Goal: Contribute content: Contribute content

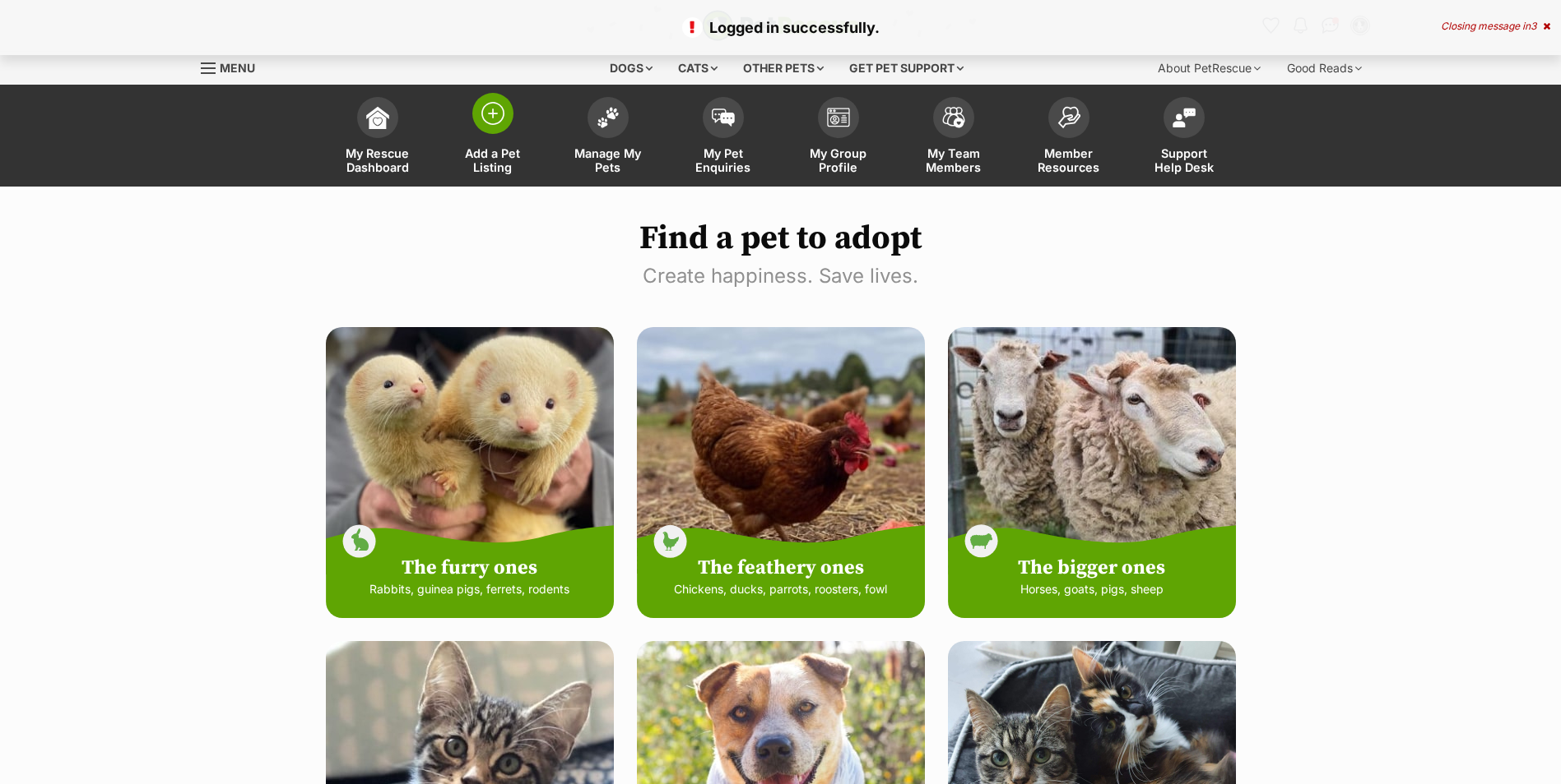
click at [478, 120] on span at bounding box center [493, 114] width 41 height 41
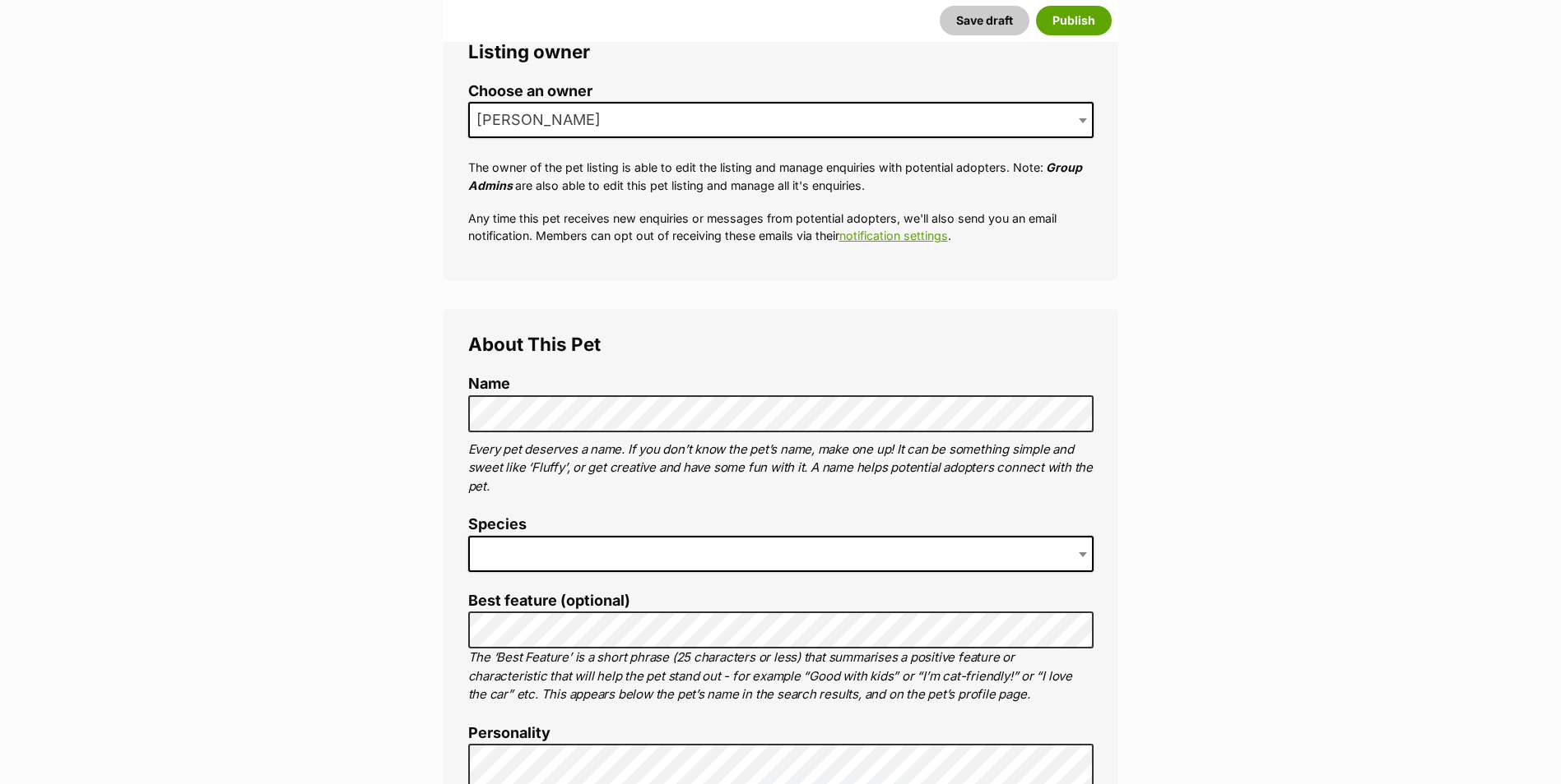
scroll to position [411, 0]
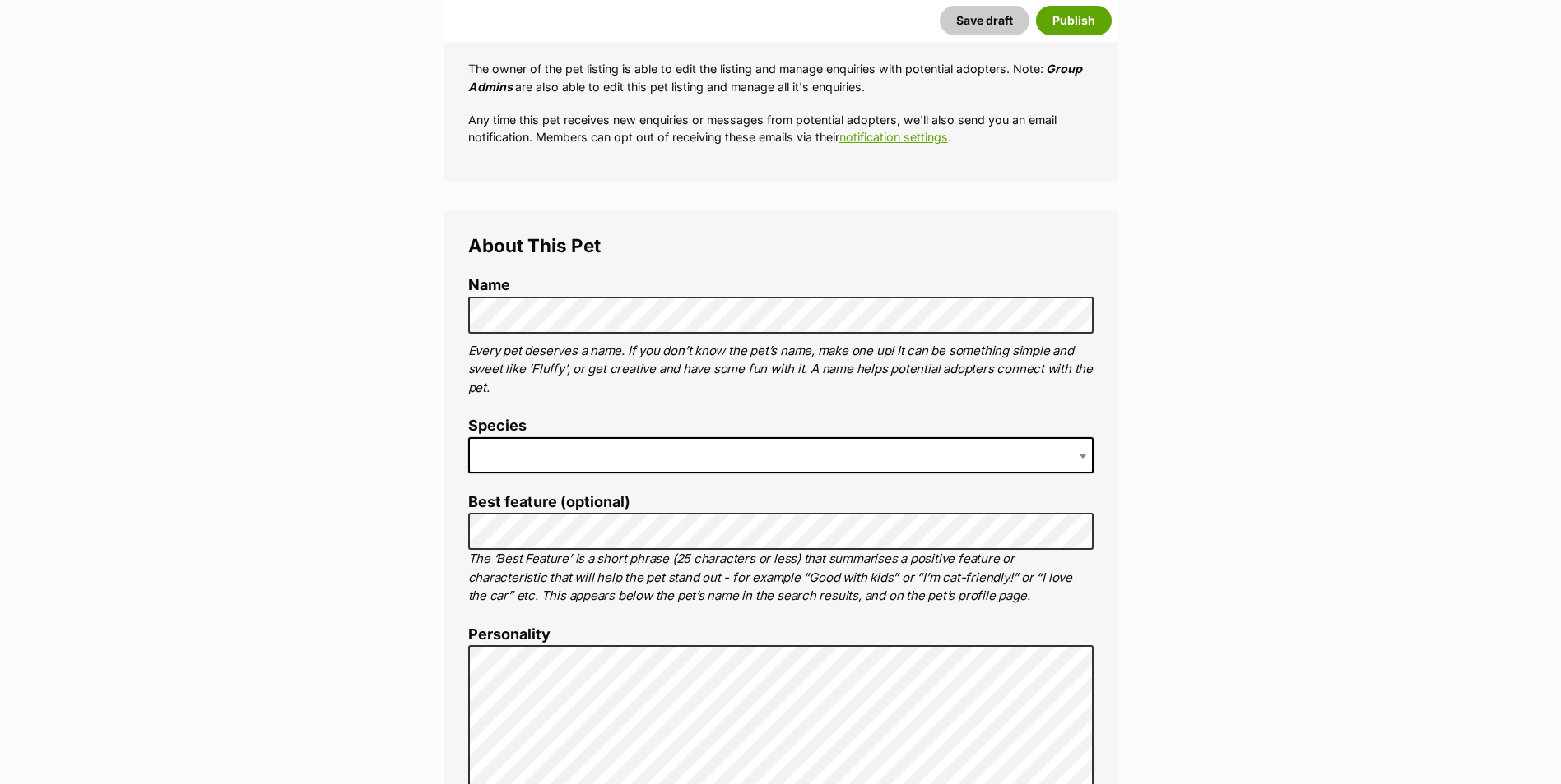
click at [1080, 454] on b at bounding box center [1083, 456] width 8 height 5
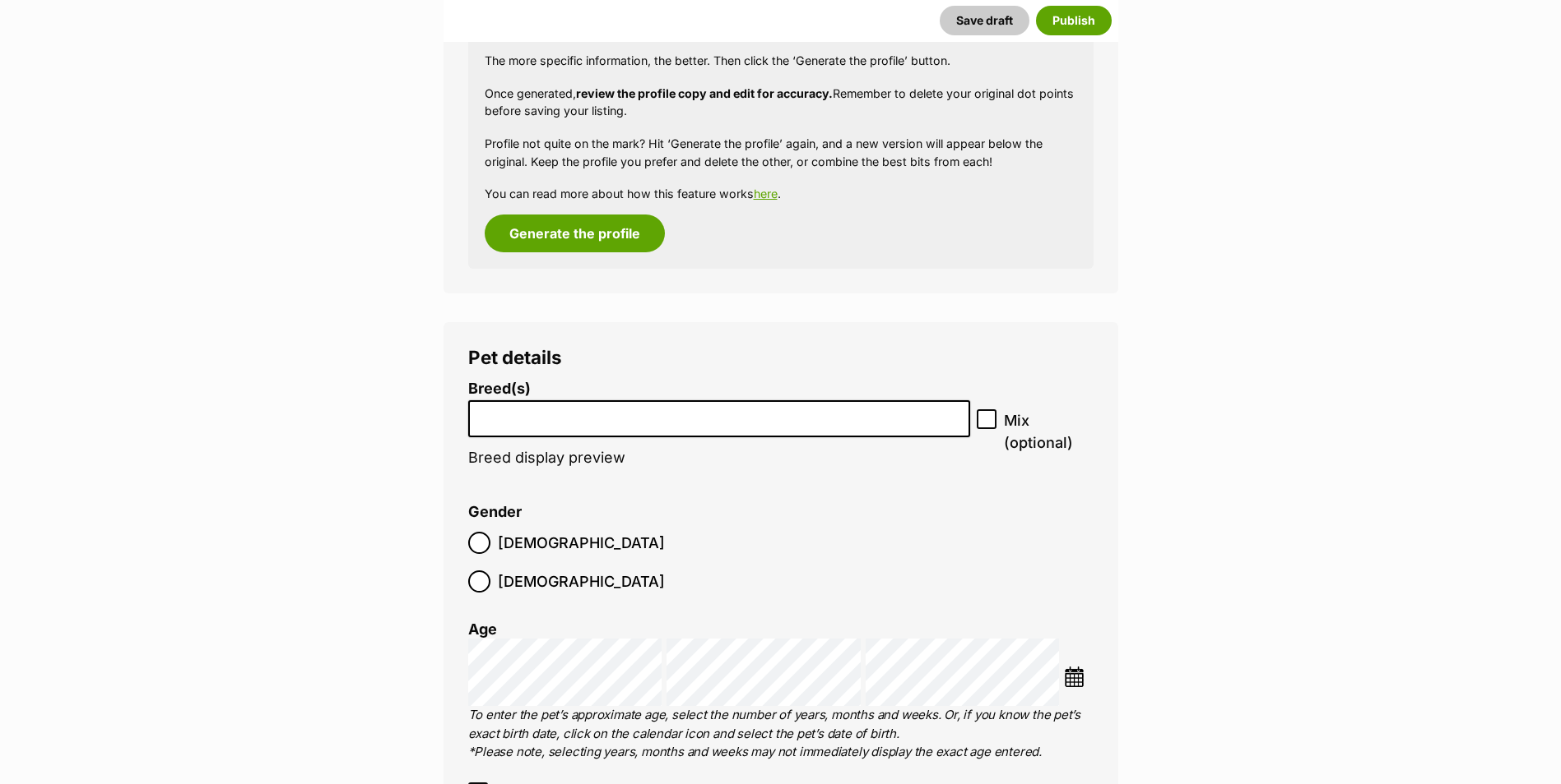
scroll to position [1809, 0]
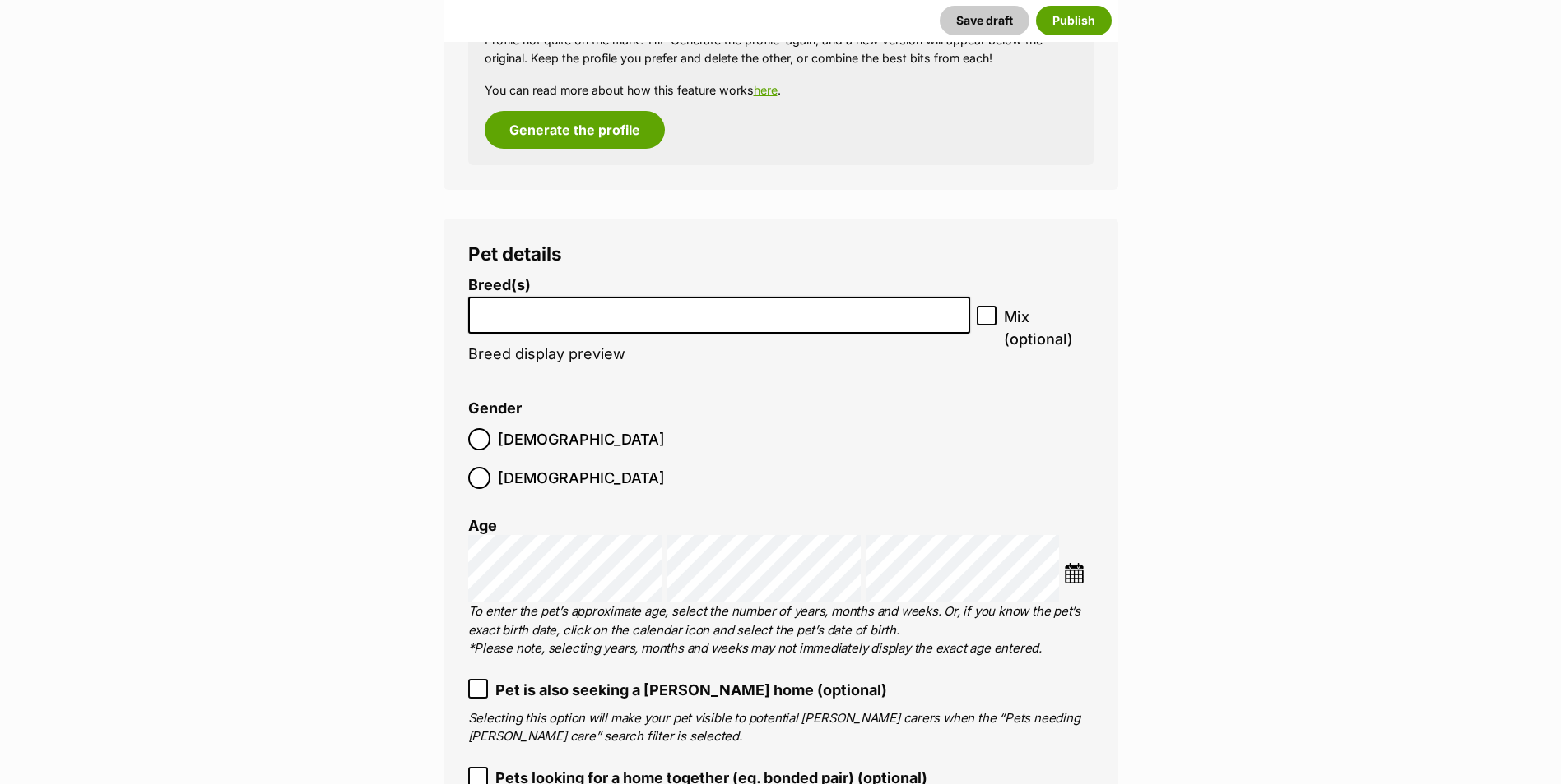
click at [667, 318] on input "search" at bounding box center [719, 310] width 491 height 17
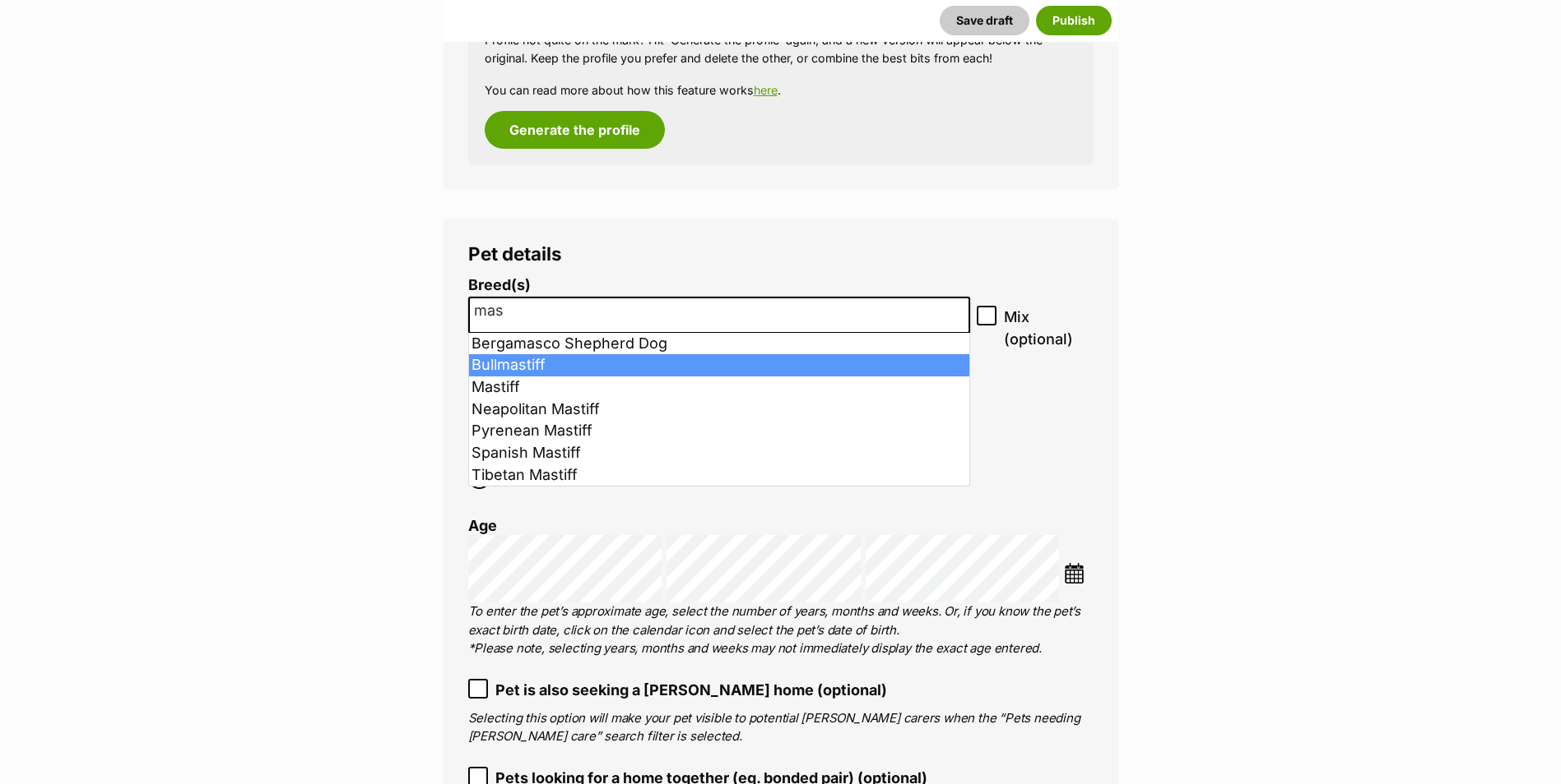
type input "mas"
select select "50"
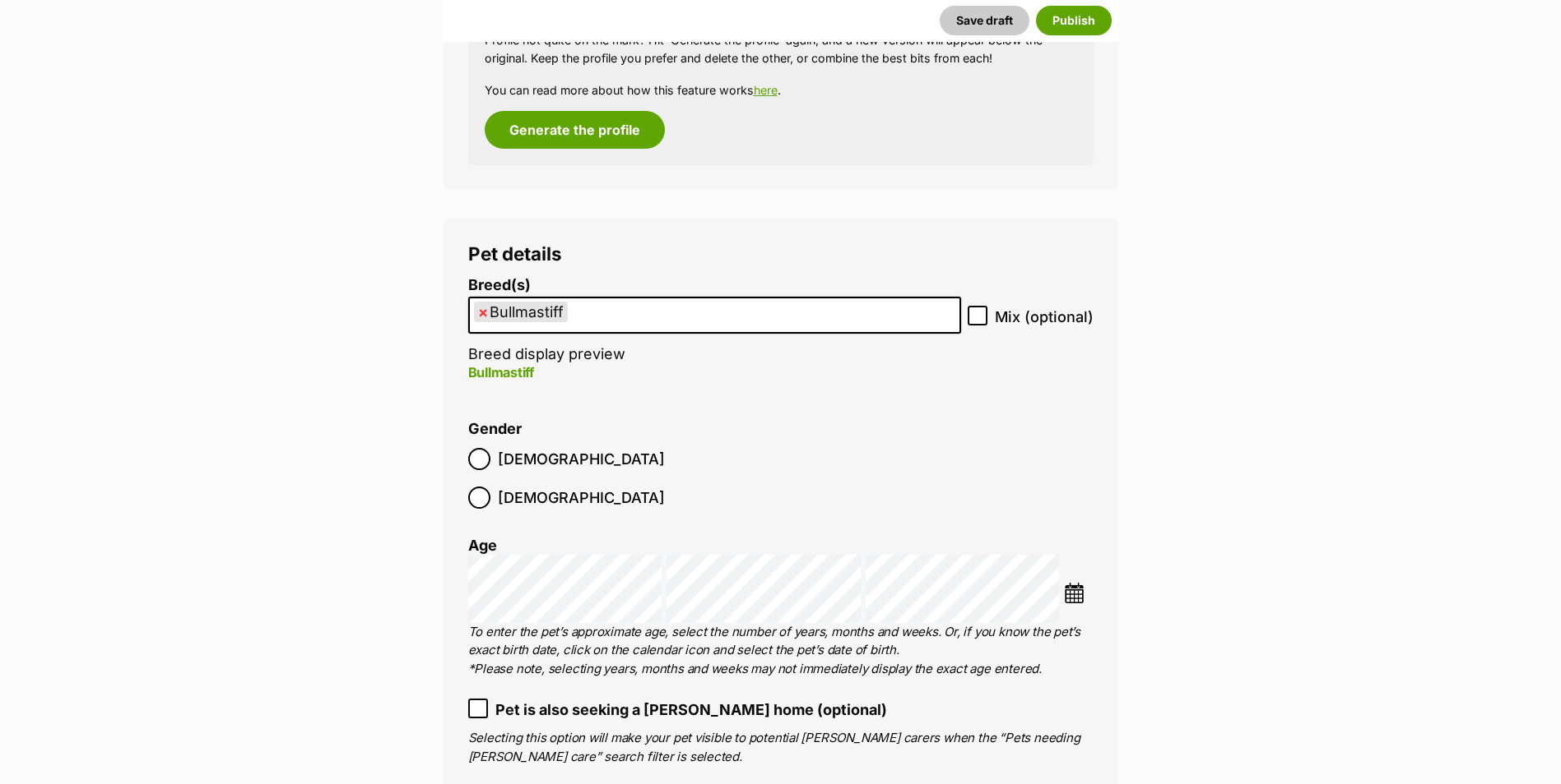
click at [976, 316] on icon at bounding box center [978, 316] width 12 height 12
click at [976, 316] on input "Mix (optional)" at bounding box center [977, 316] width 20 height 20
checkbox input "true"
click at [693, 311] on ul "× Bullmastiff" at bounding box center [715, 315] width 490 height 34
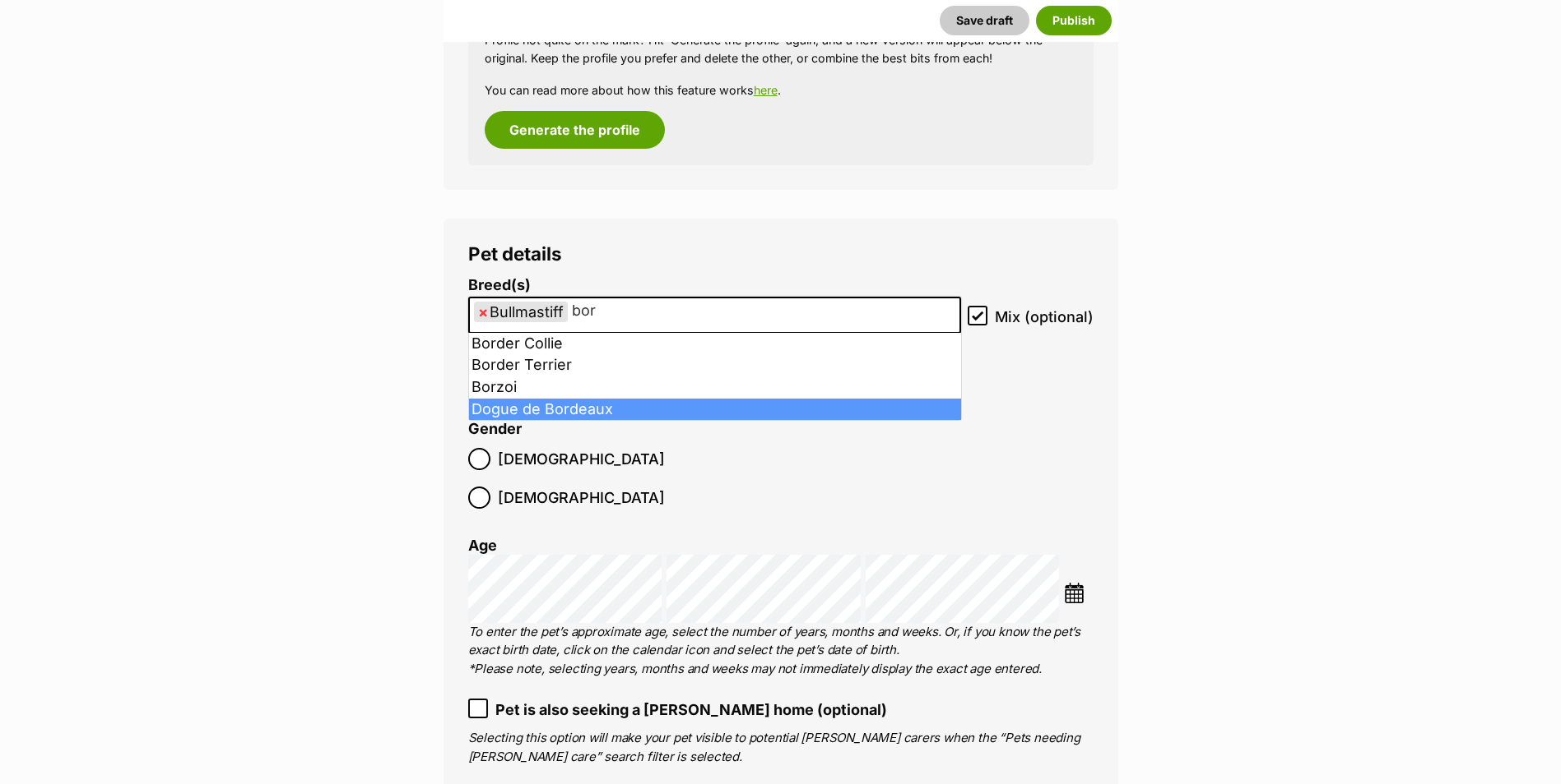
type input "bor"
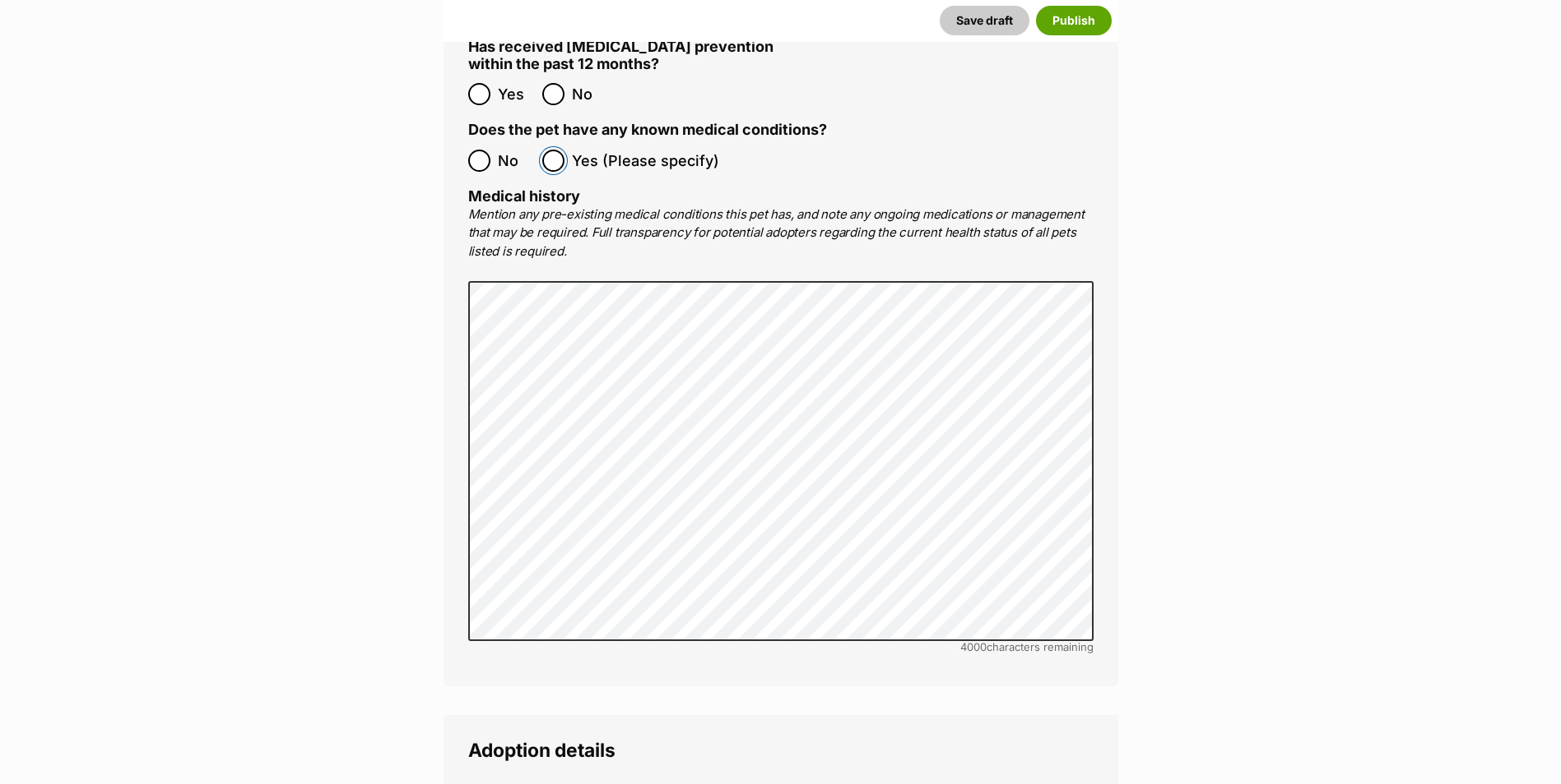
scroll to position [3536, 0]
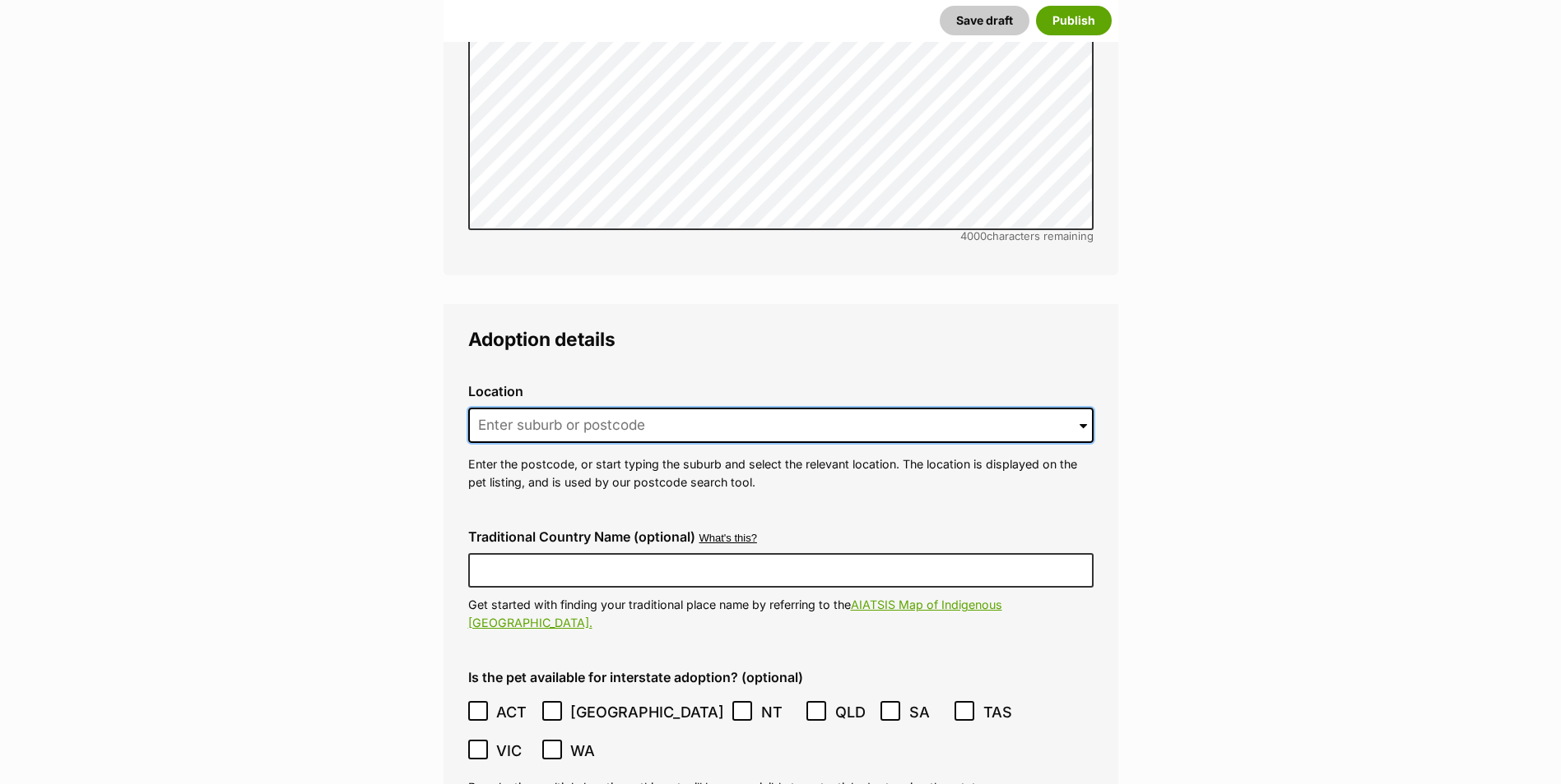
click at [945, 408] on input at bounding box center [780, 426] width 625 height 37
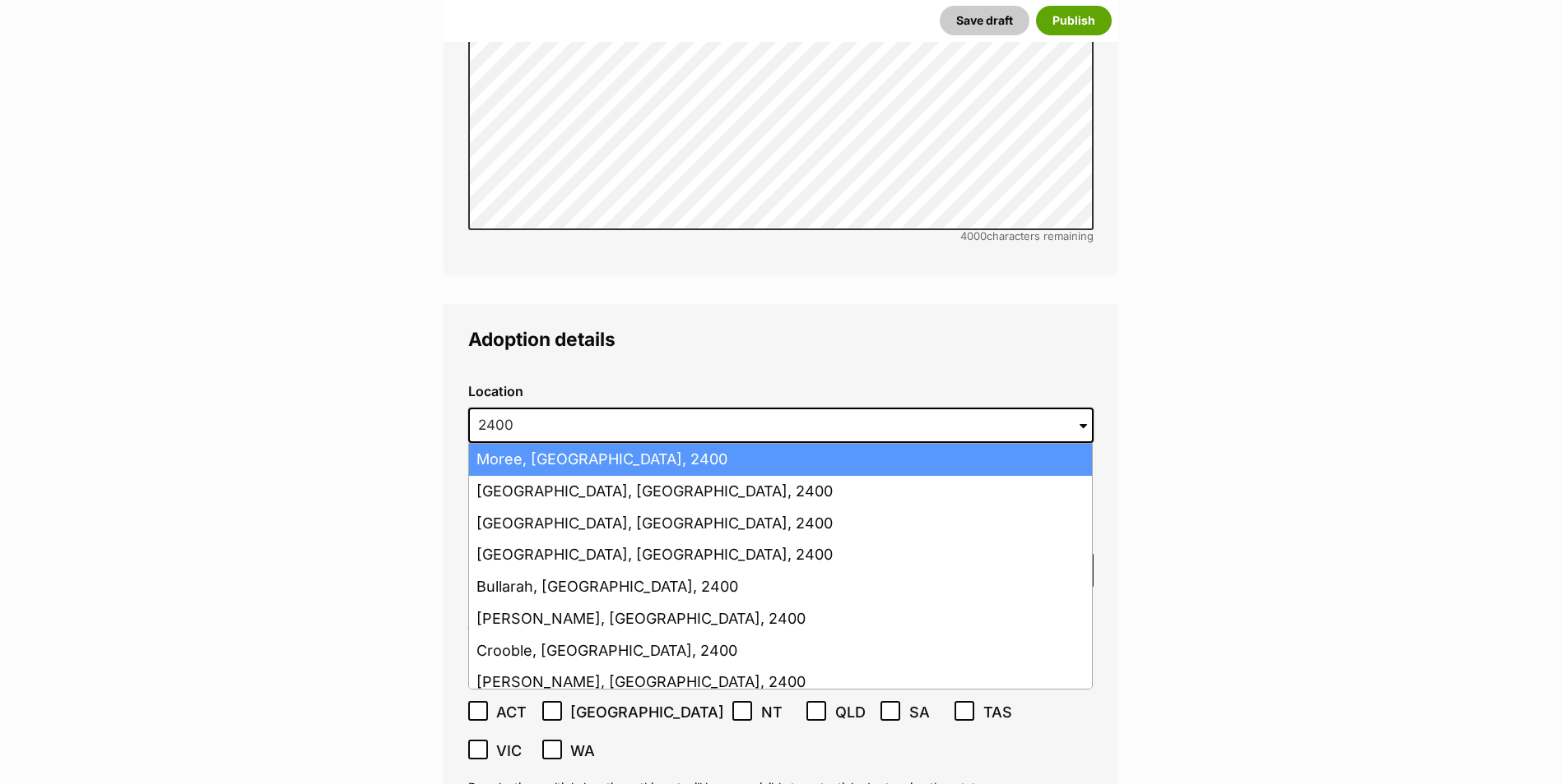
click at [525, 444] on li "Moree, New South Wales, 2400" at bounding box center [780, 460] width 622 height 32
type input "Moree, New South Wales, 2400"
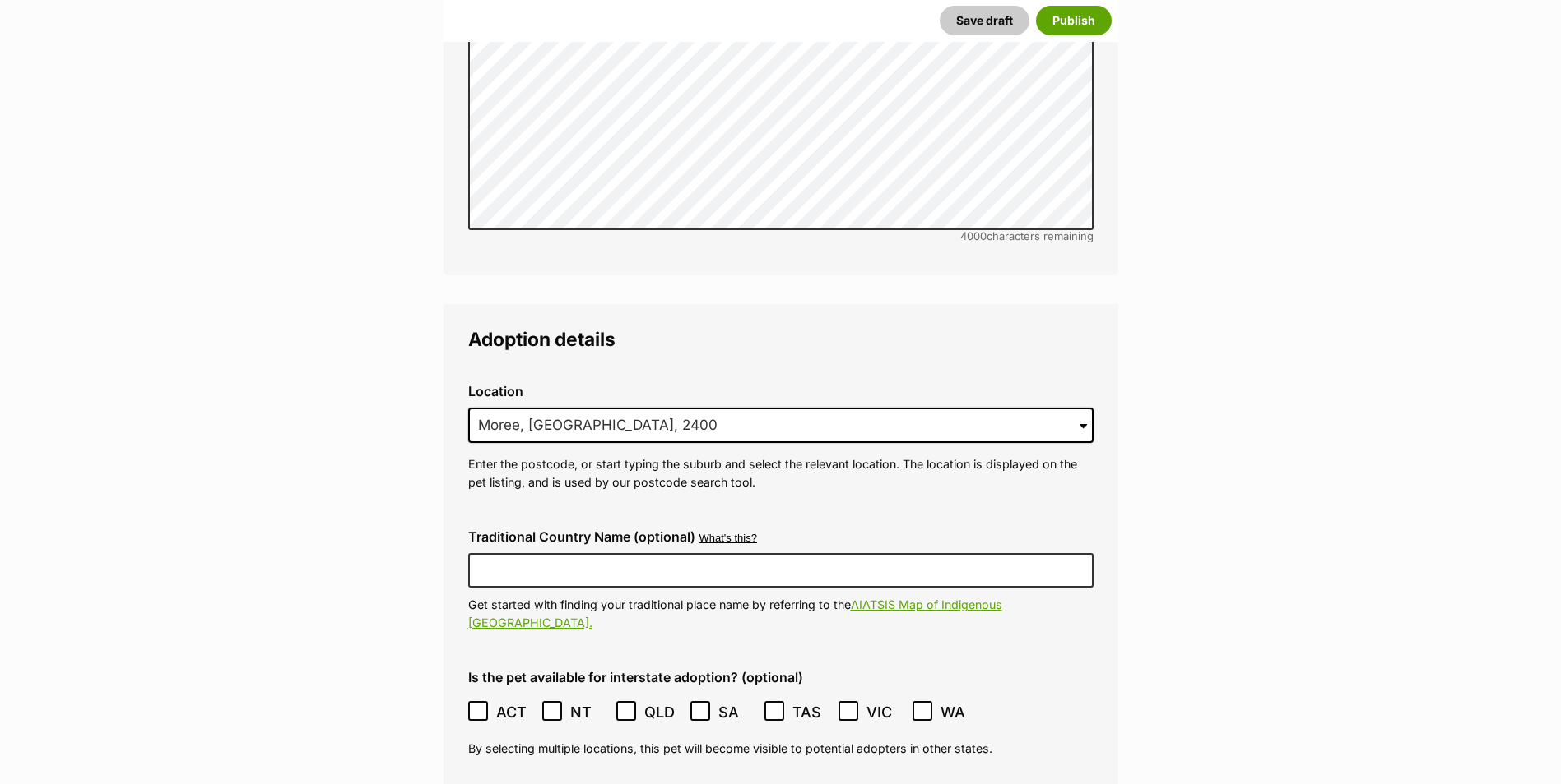
scroll to position [3783, 0]
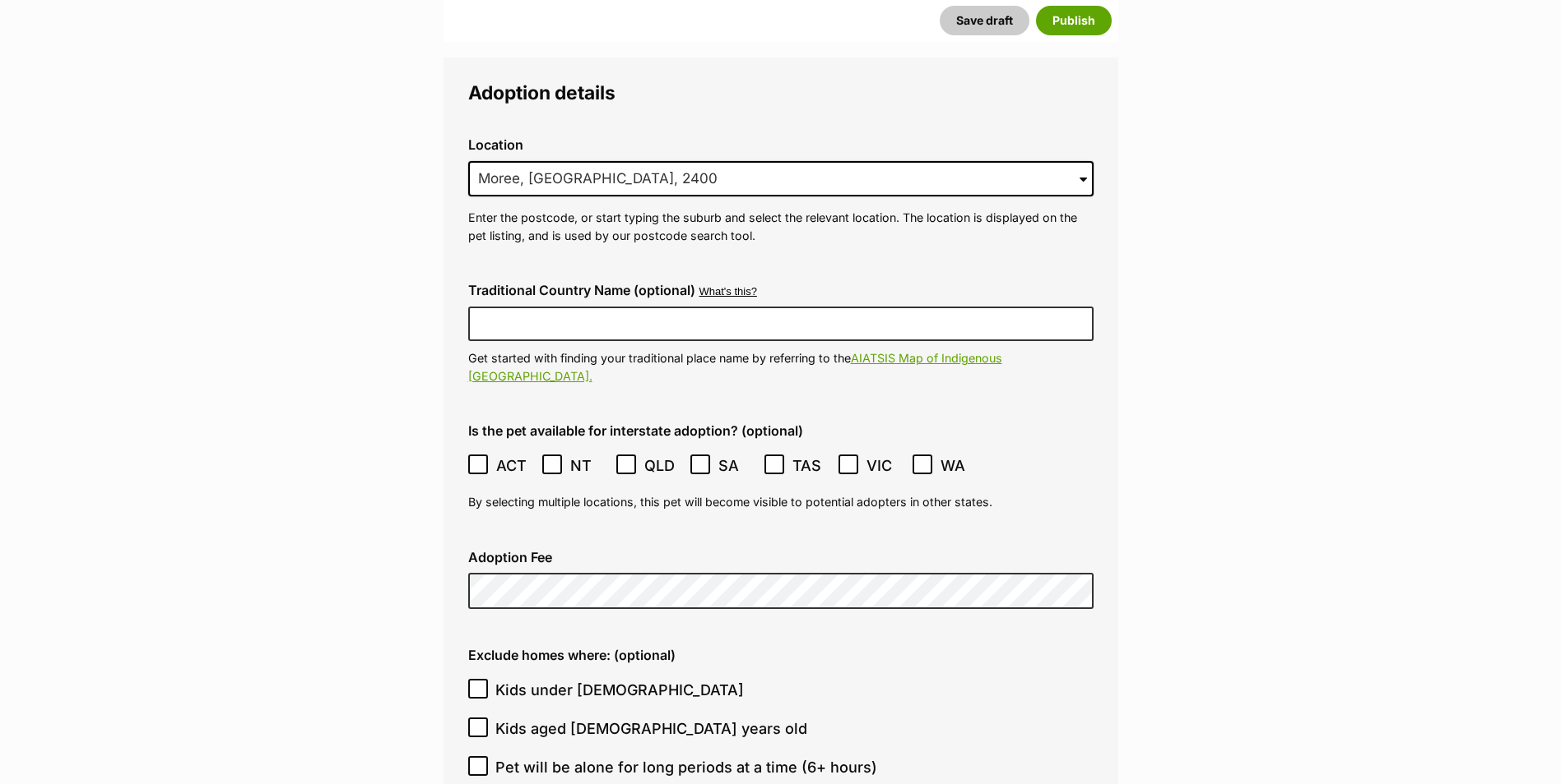
click at [625, 461] on icon at bounding box center [626, 464] width 10 height 7
click at [844, 459] on icon at bounding box center [849, 465] width 12 height 12
click at [996, 648] on label "Exclude homes where: (optional)" at bounding box center [780, 655] width 625 height 15
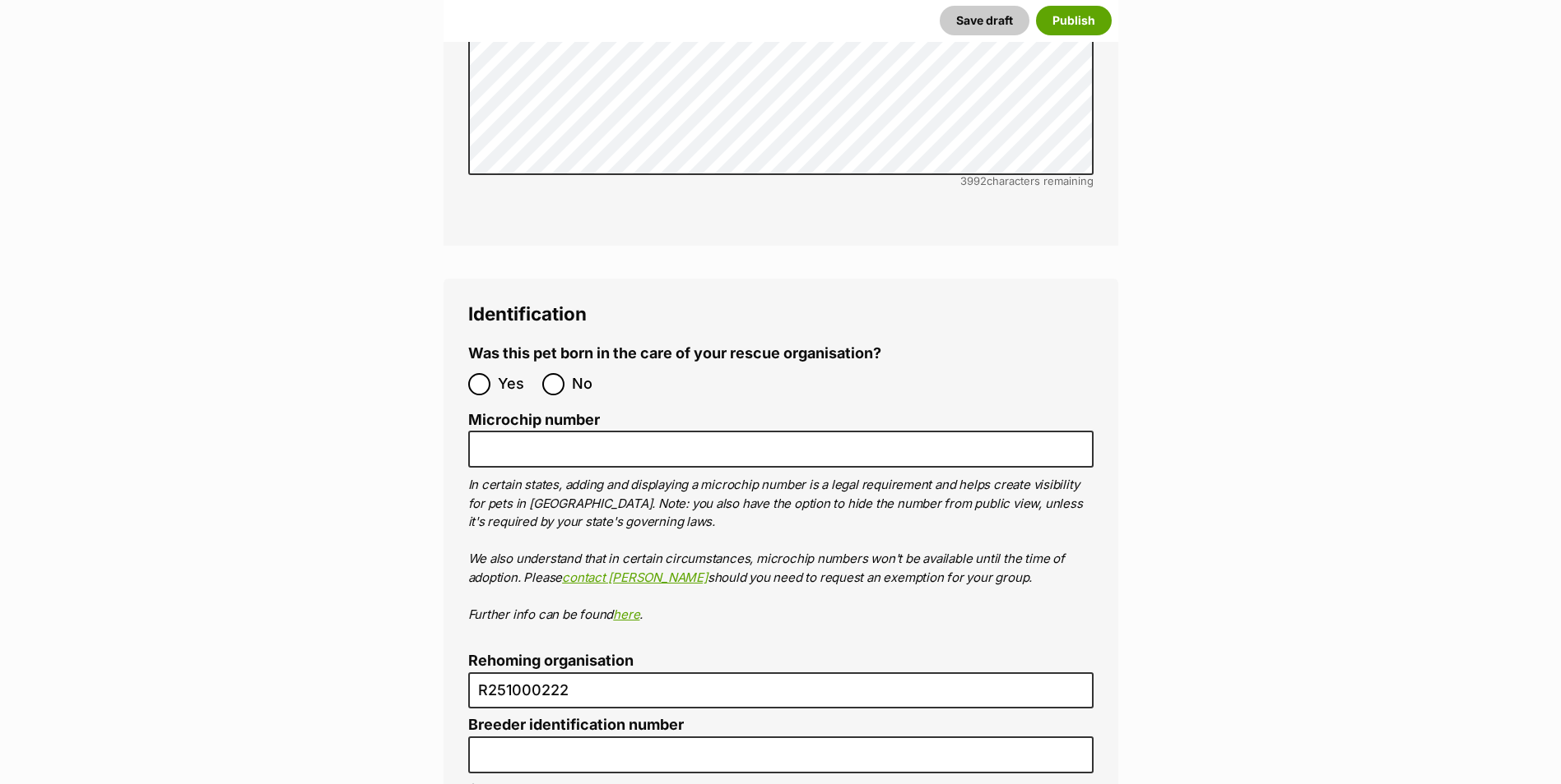
scroll to position [5098, 0]
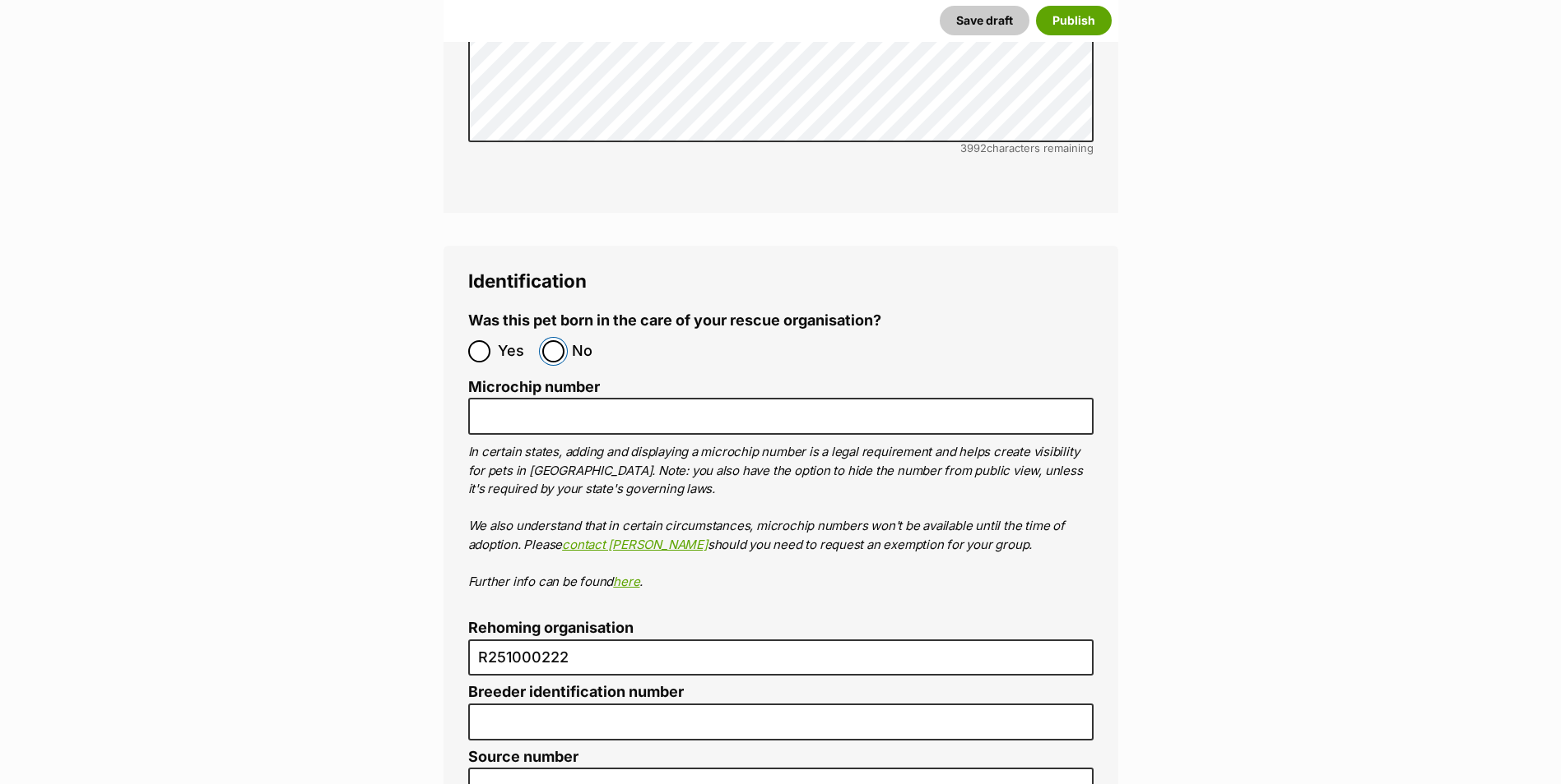
click at [550, 341] on input "No" at bounding box center [553, 352] width 22 height 22
radio input "true"
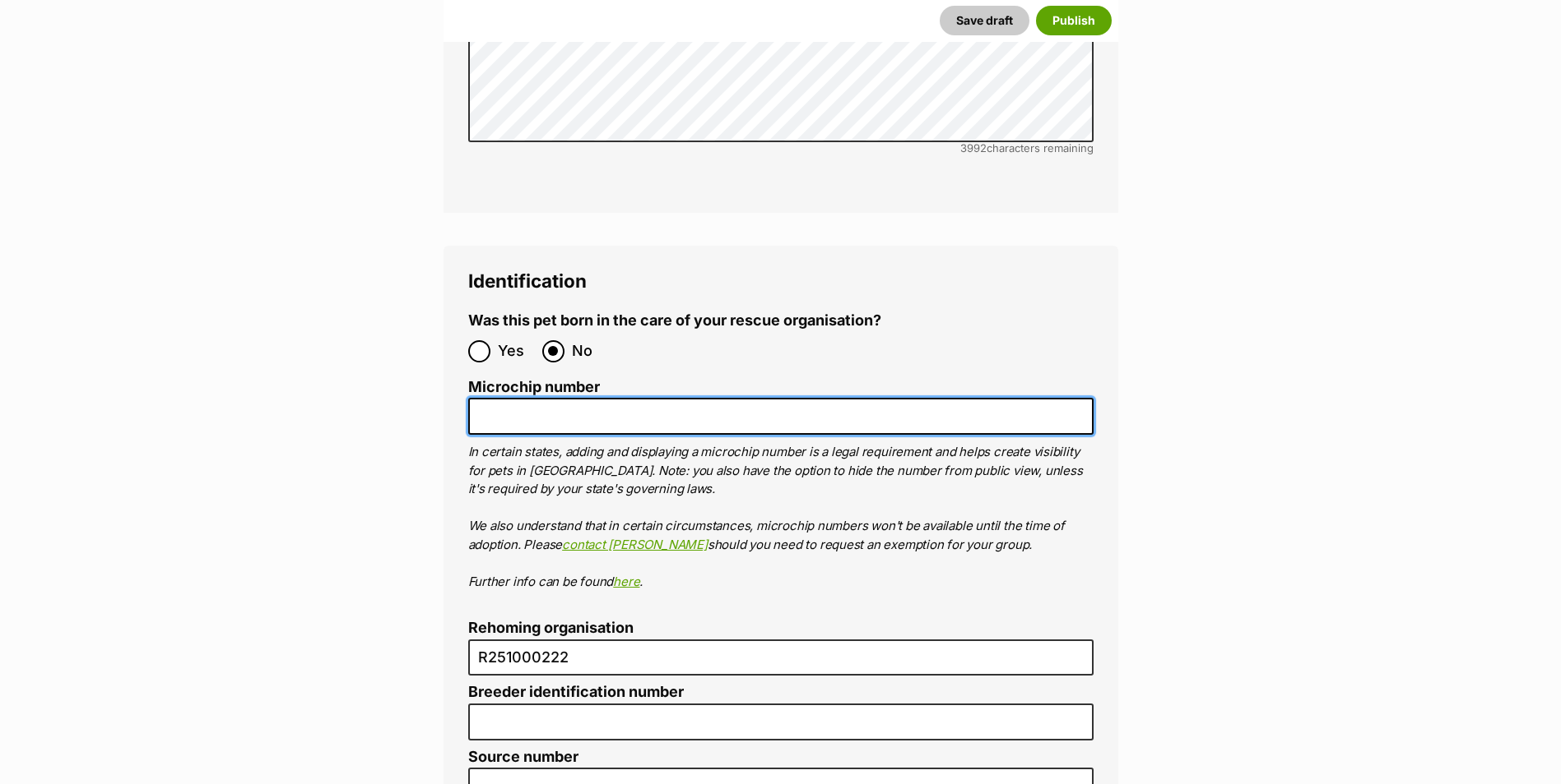
click at [528, 398] on input "Microchip number" at bounding box center [780, 416] width 625 height 37
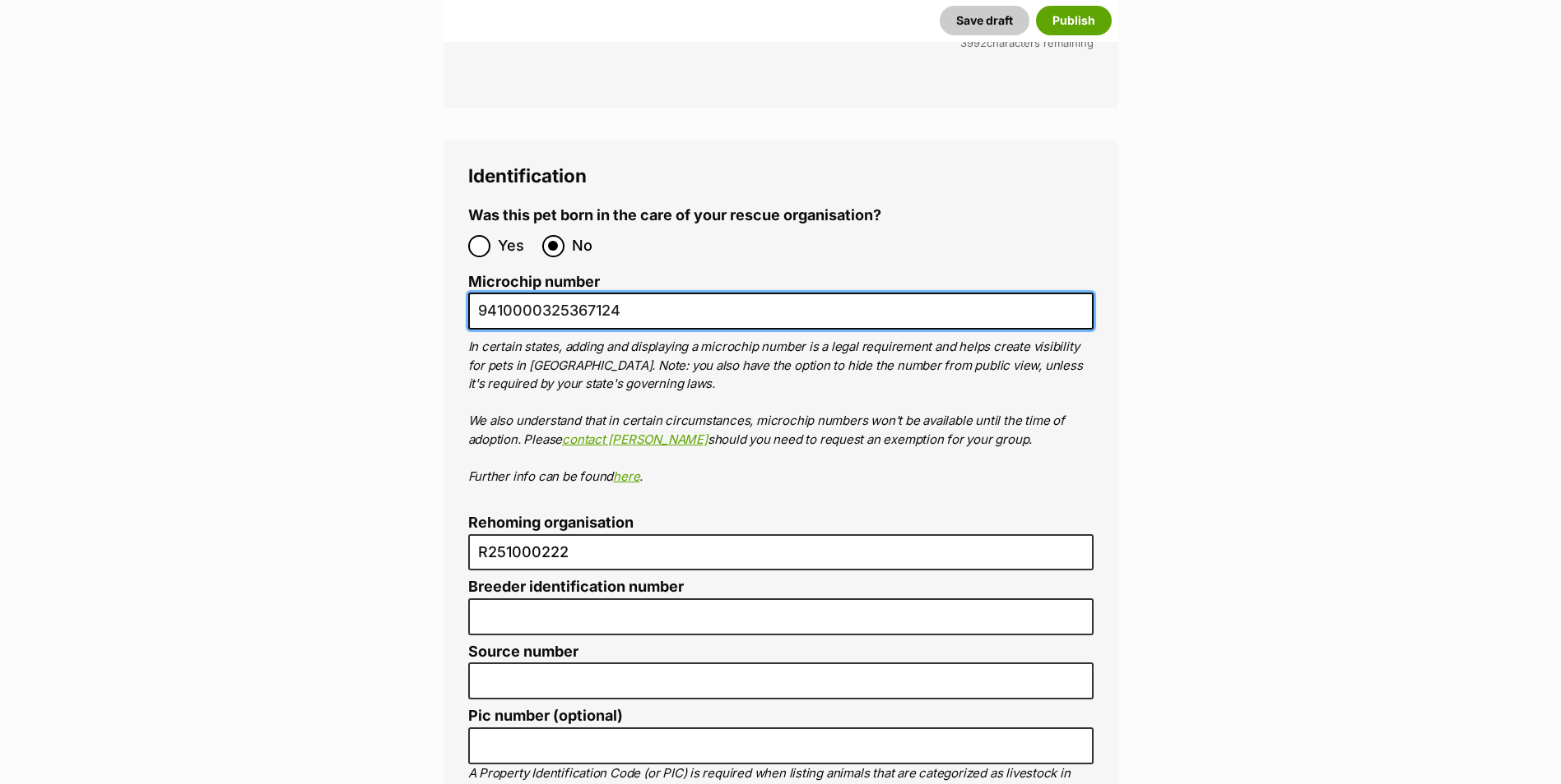
scroll to position [5345, 0]
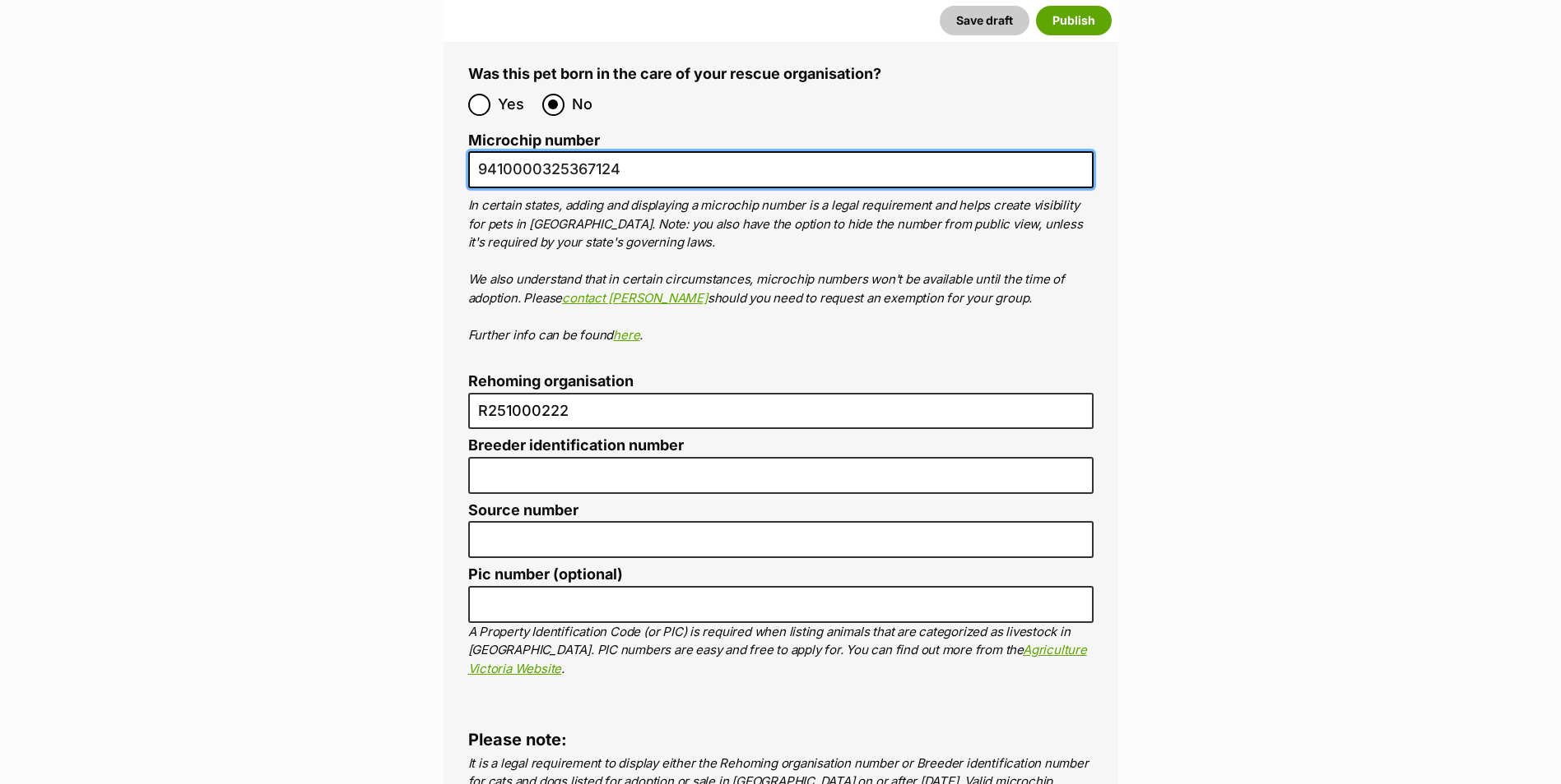
type input "9410000325367124"
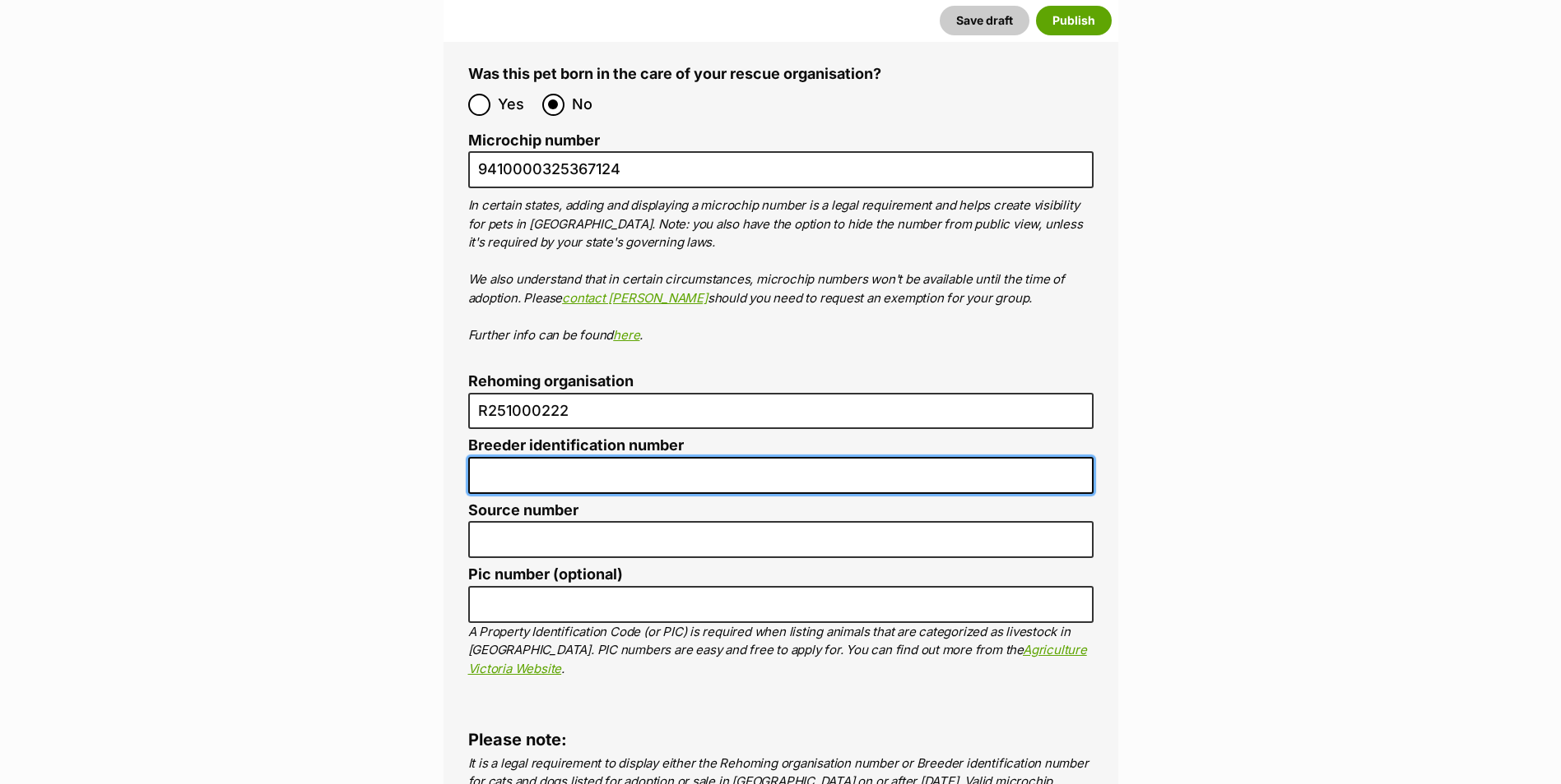
click at [632, 457] on input "Breeder identification number" at bounding box center [780, 475] width 625 height 37
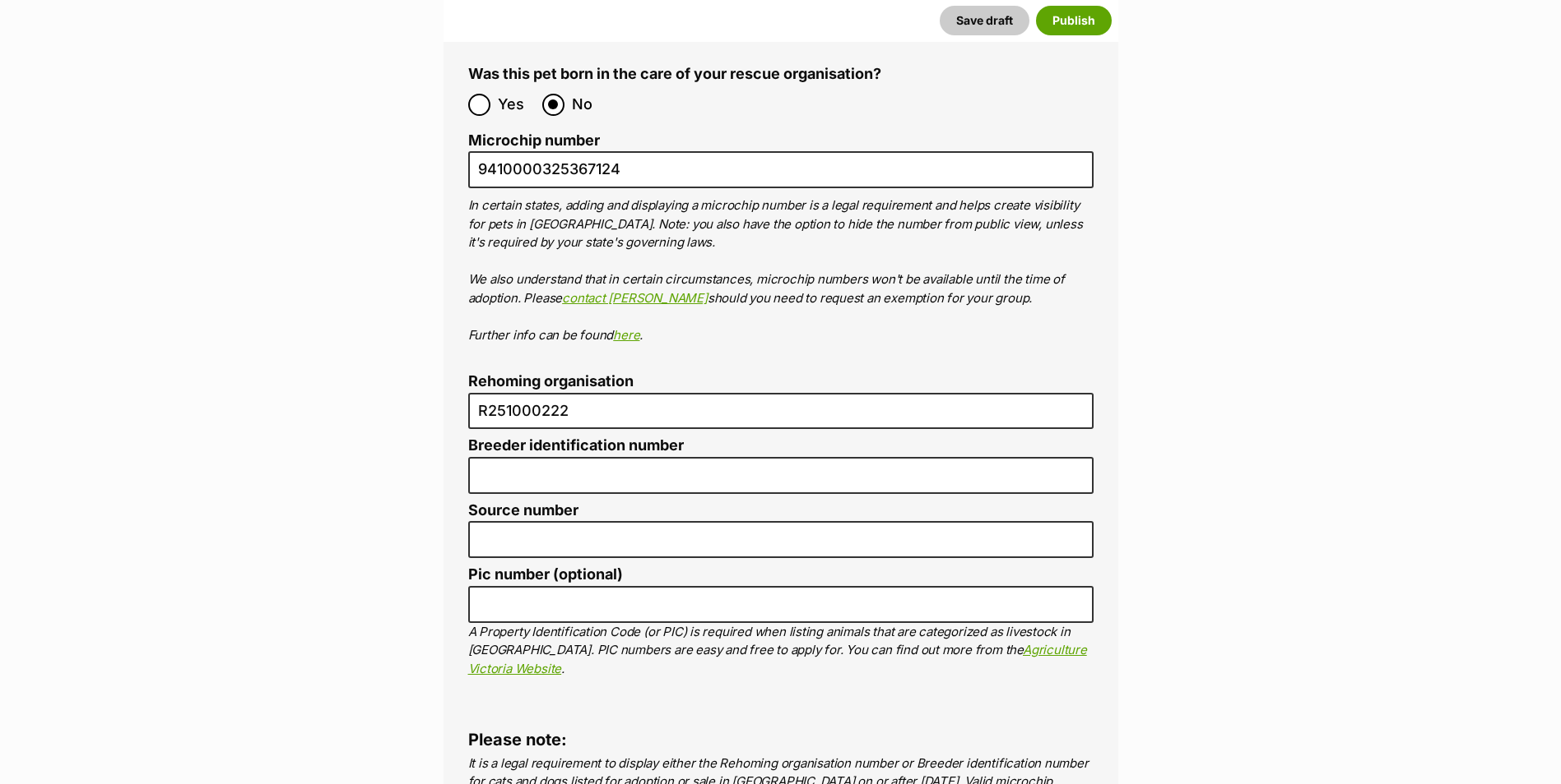
click at [984, 567] on label "Pic number (optional)" at bounding box center [780, 575] width 625 height 17
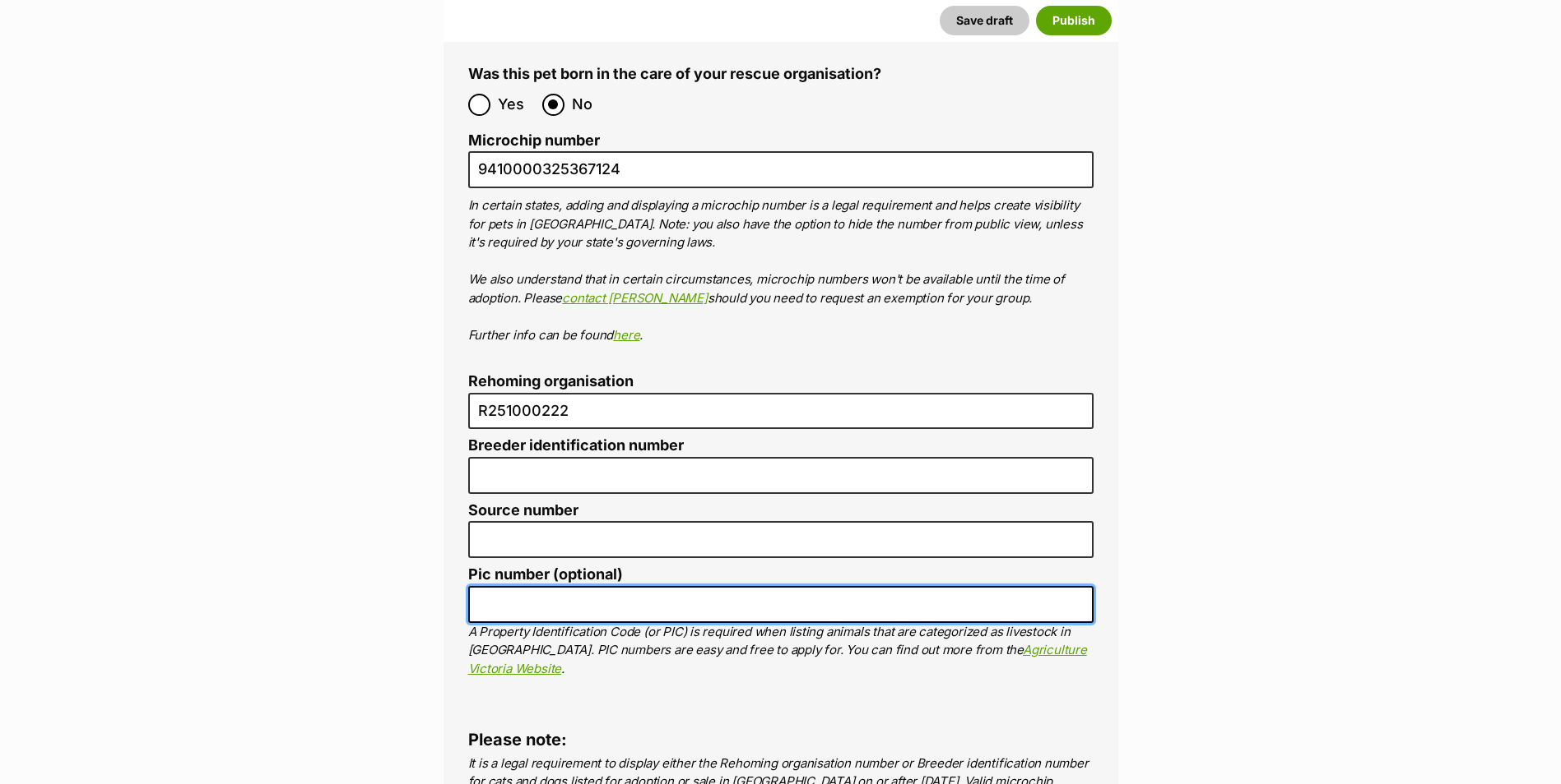
click at [984, 587] on input "Pic number (optional)" at bounding box center [780, 604] width 625 height 37
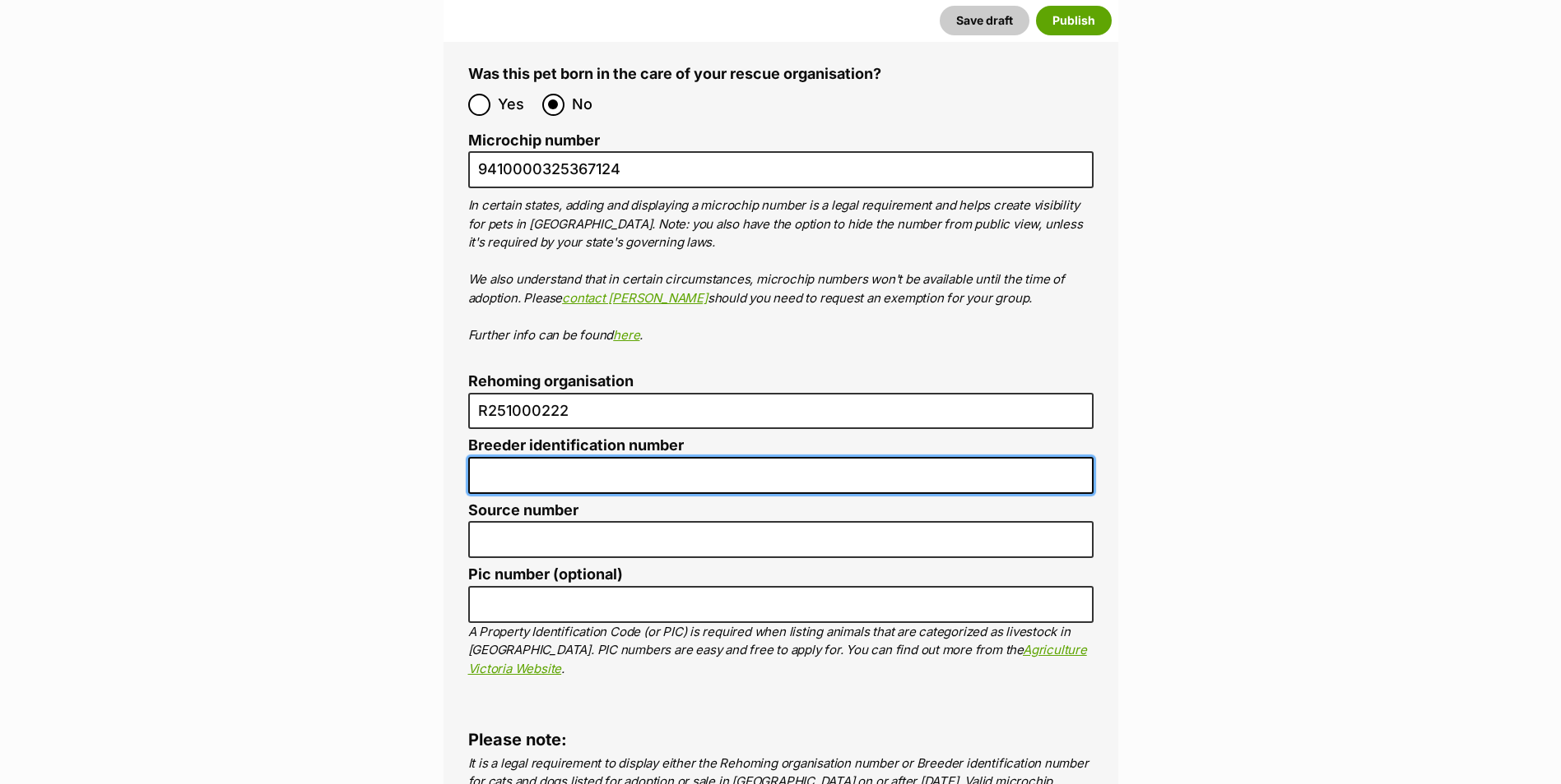
click at [547, 457] on input "Breeder identification number" at bounding box center [780, 475] width 625 height 37
type input "nil"
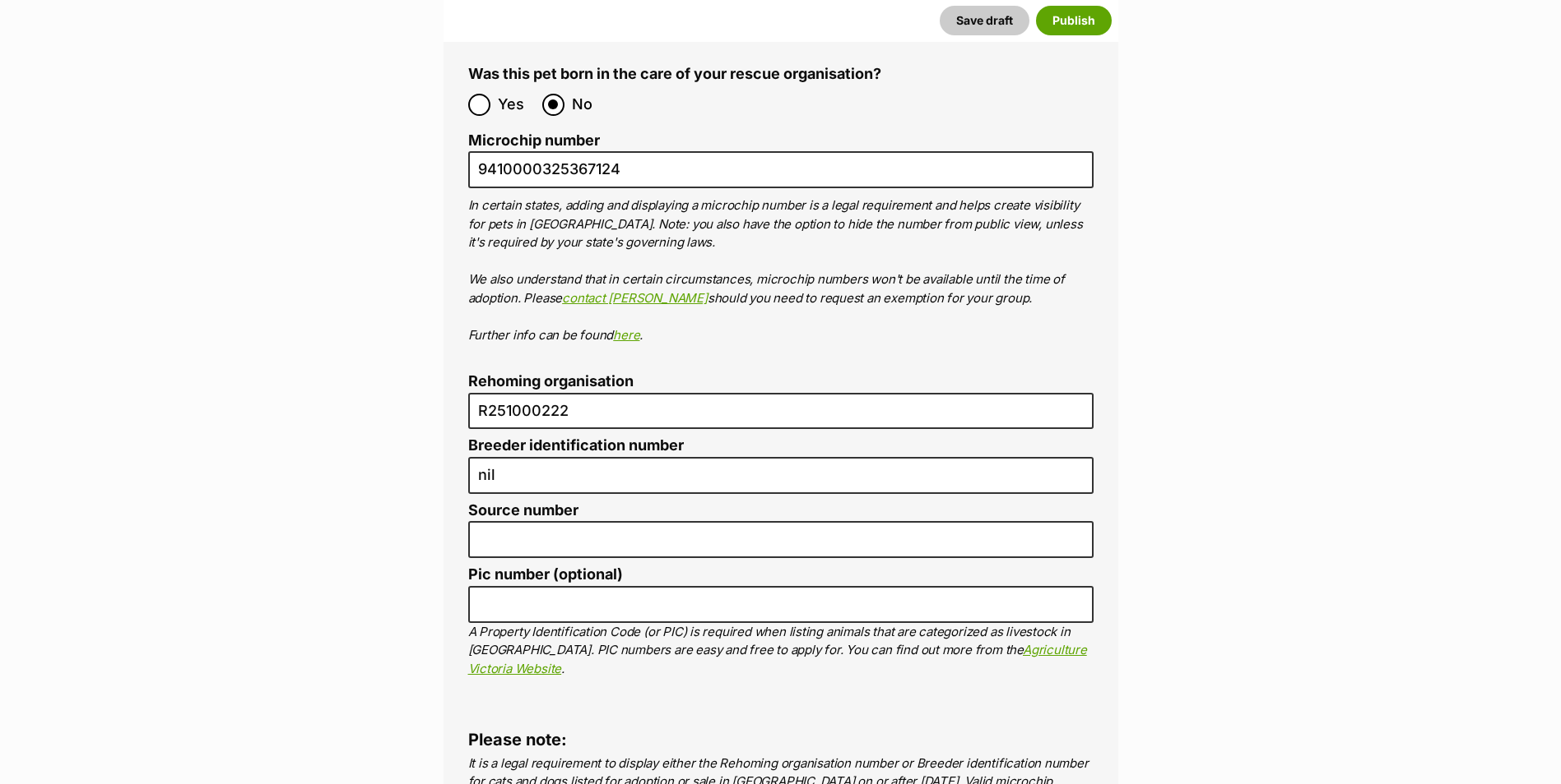
click at [696, 755] on p "It is a legal requirement to display either the Rehoming organisation number or…" at bounding box center [780, 792] width 625 height 74
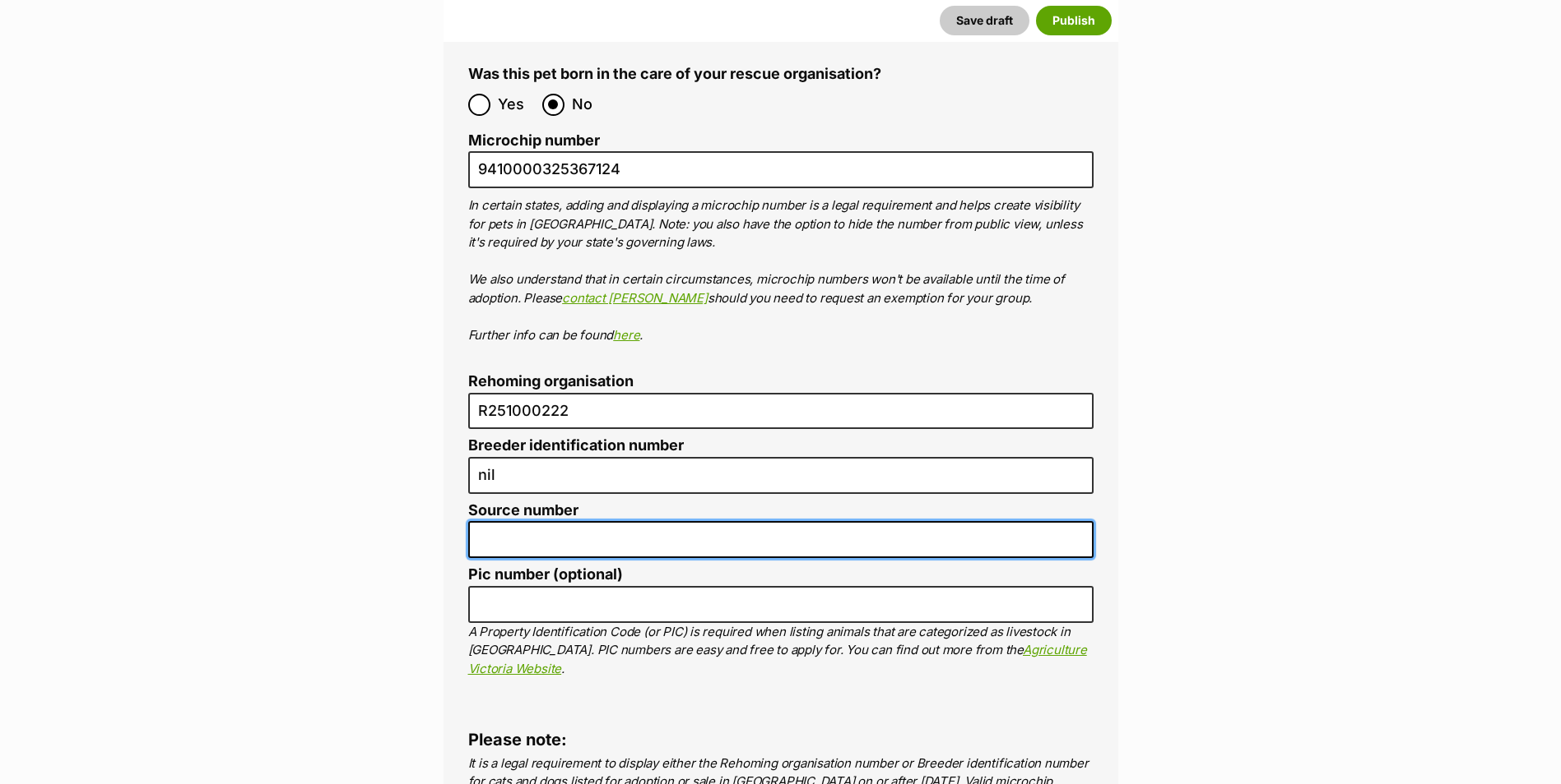
click at [507, 521] on input "Source number" at bounding box center [780, 539] width 625 height 37
type input "nil"
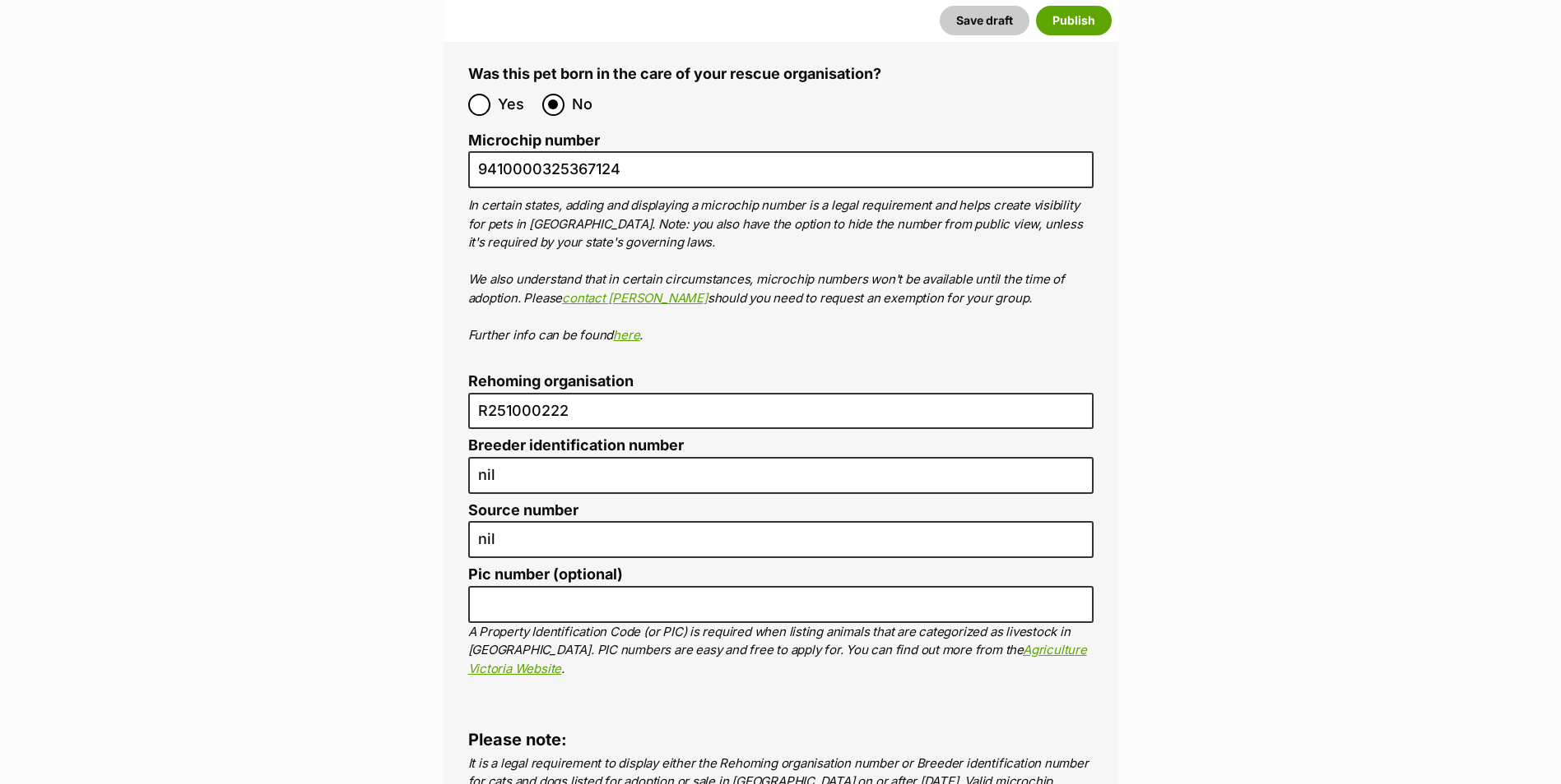
click at [1055, 755] on p "It is a legal requirement to display either the Rehoming organisation number or…" at bounding box center [780, 792] width 625 height 74
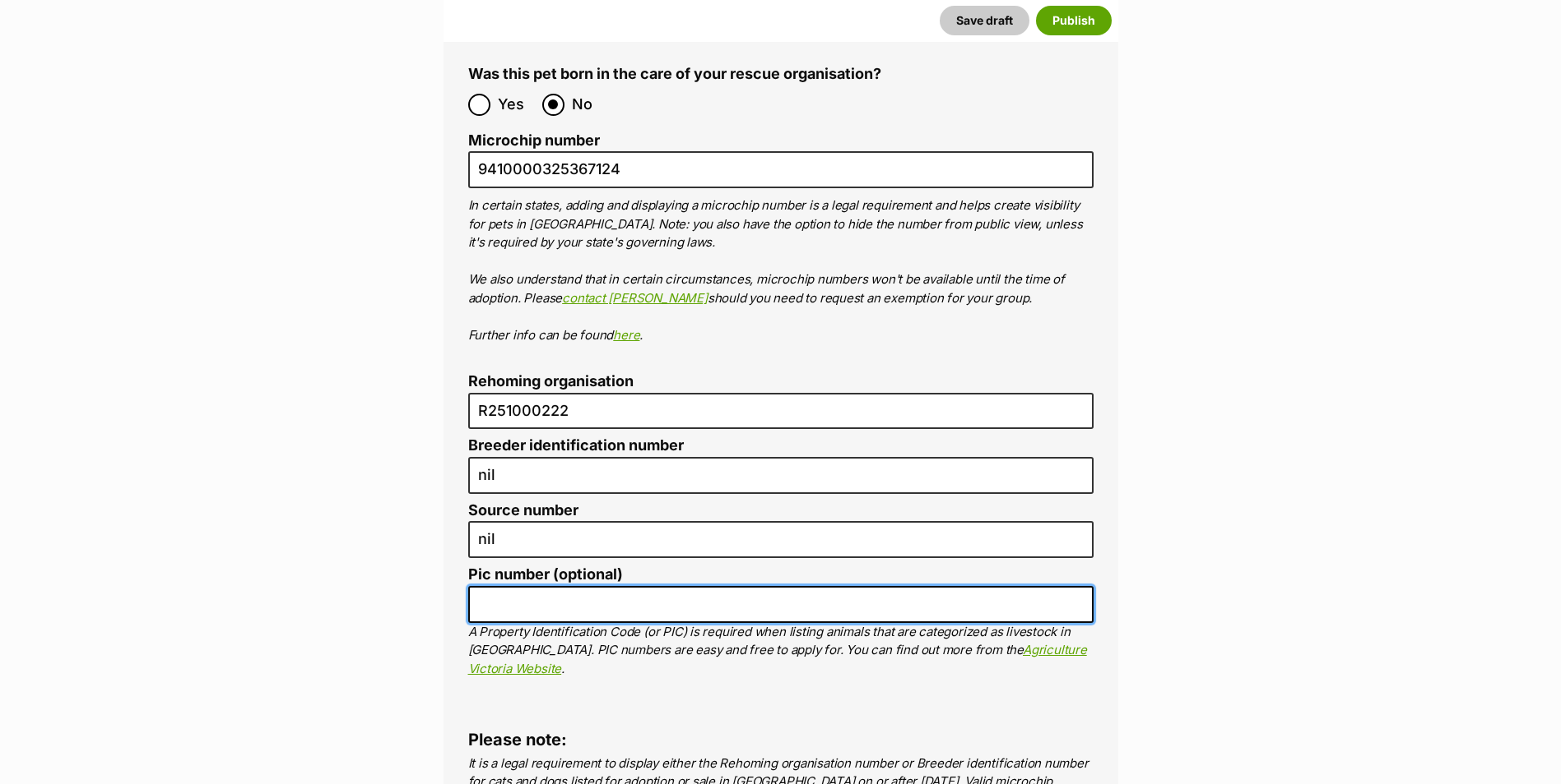
click at [550, 587] on input "Pic number (optional)" at bounding box center [780, 604] width 625 height 37
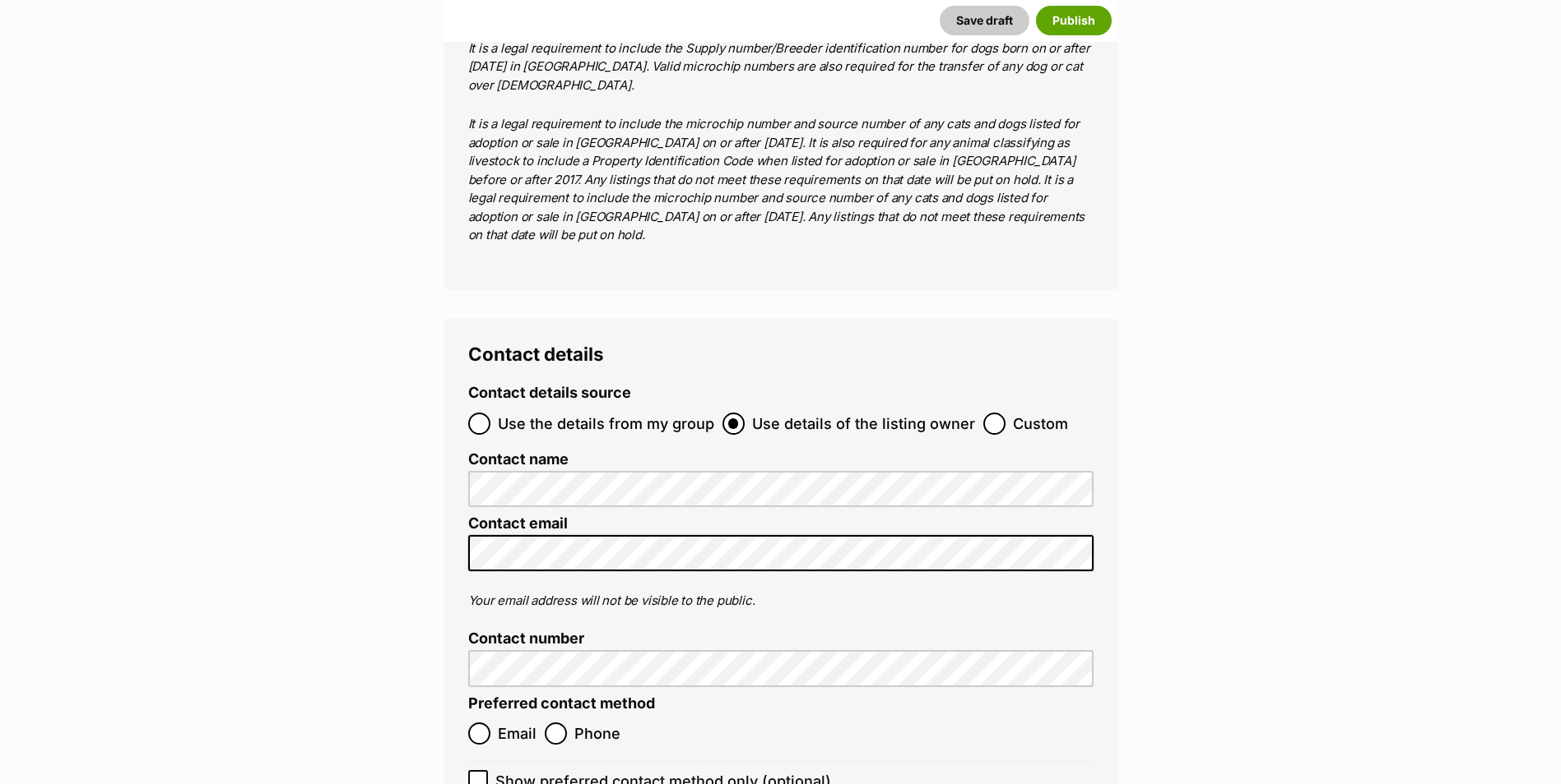
scroll to position [6167, 0]
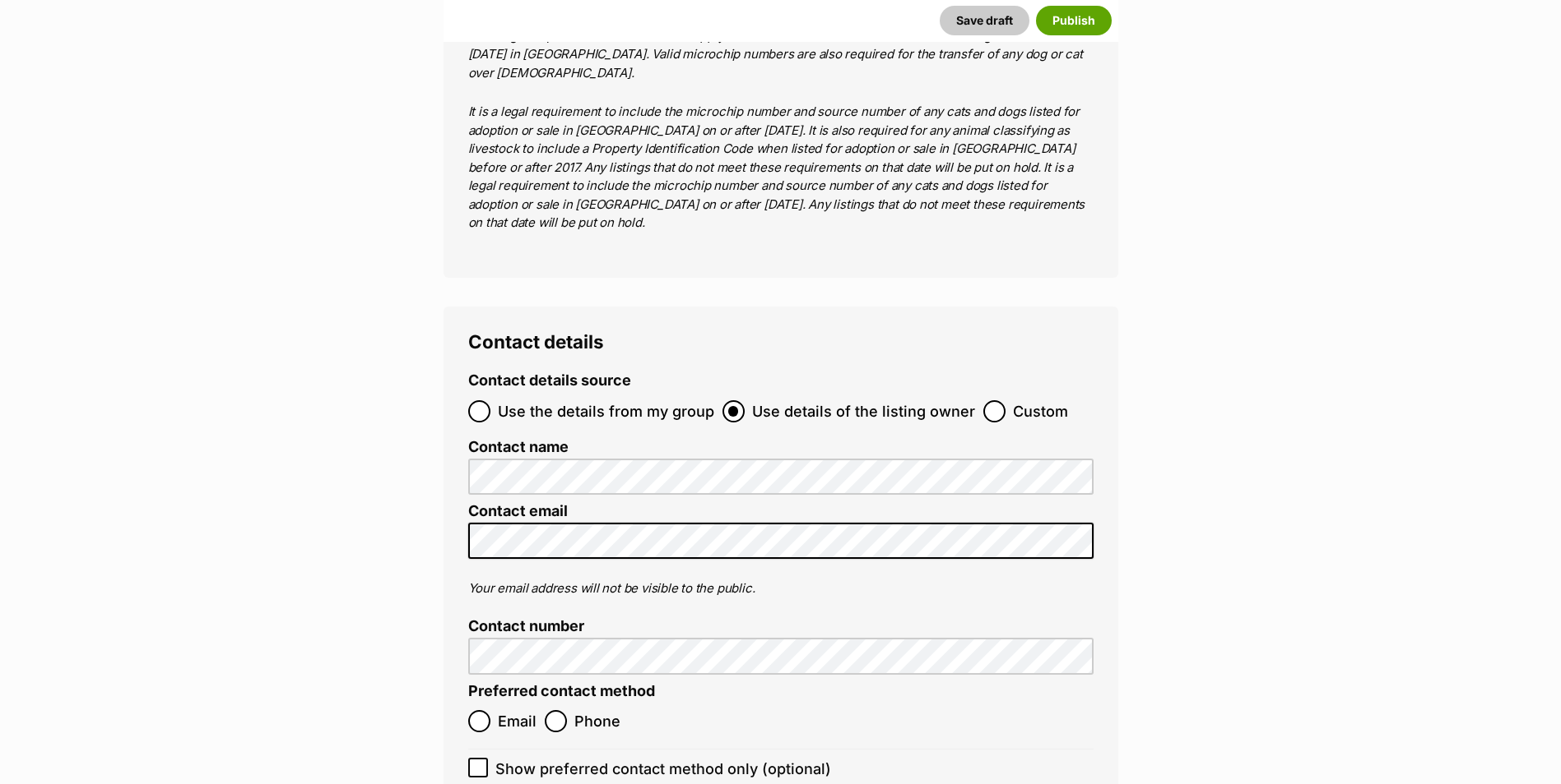
type input "nil"
click at [993, 401] on input "Custom" at bounding box center [994, 412] width 22 height 22
radio input "true"
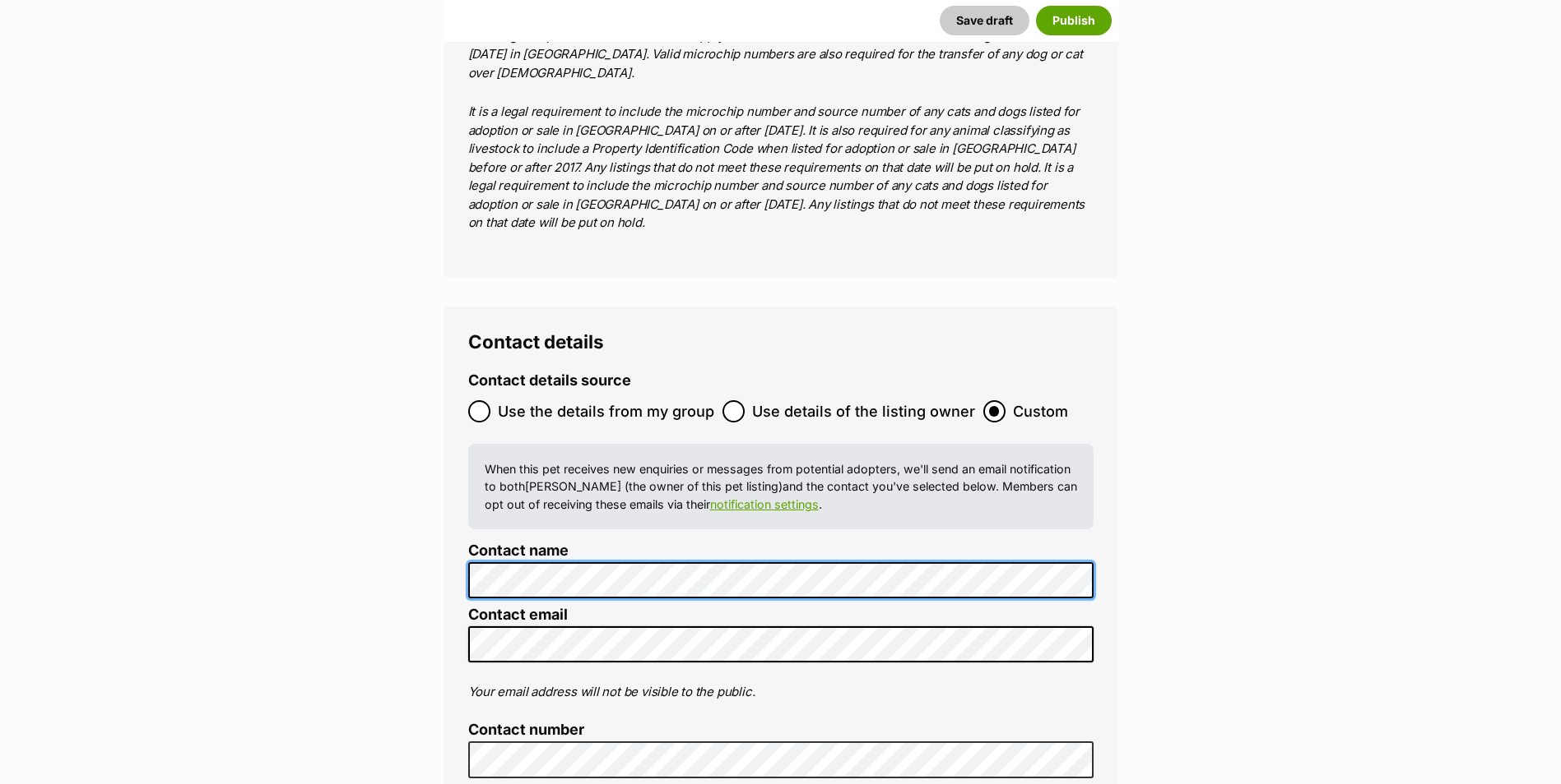
click at [940, 6] on button "Save draft" at bounding box center [984, 21] width 90 height 30
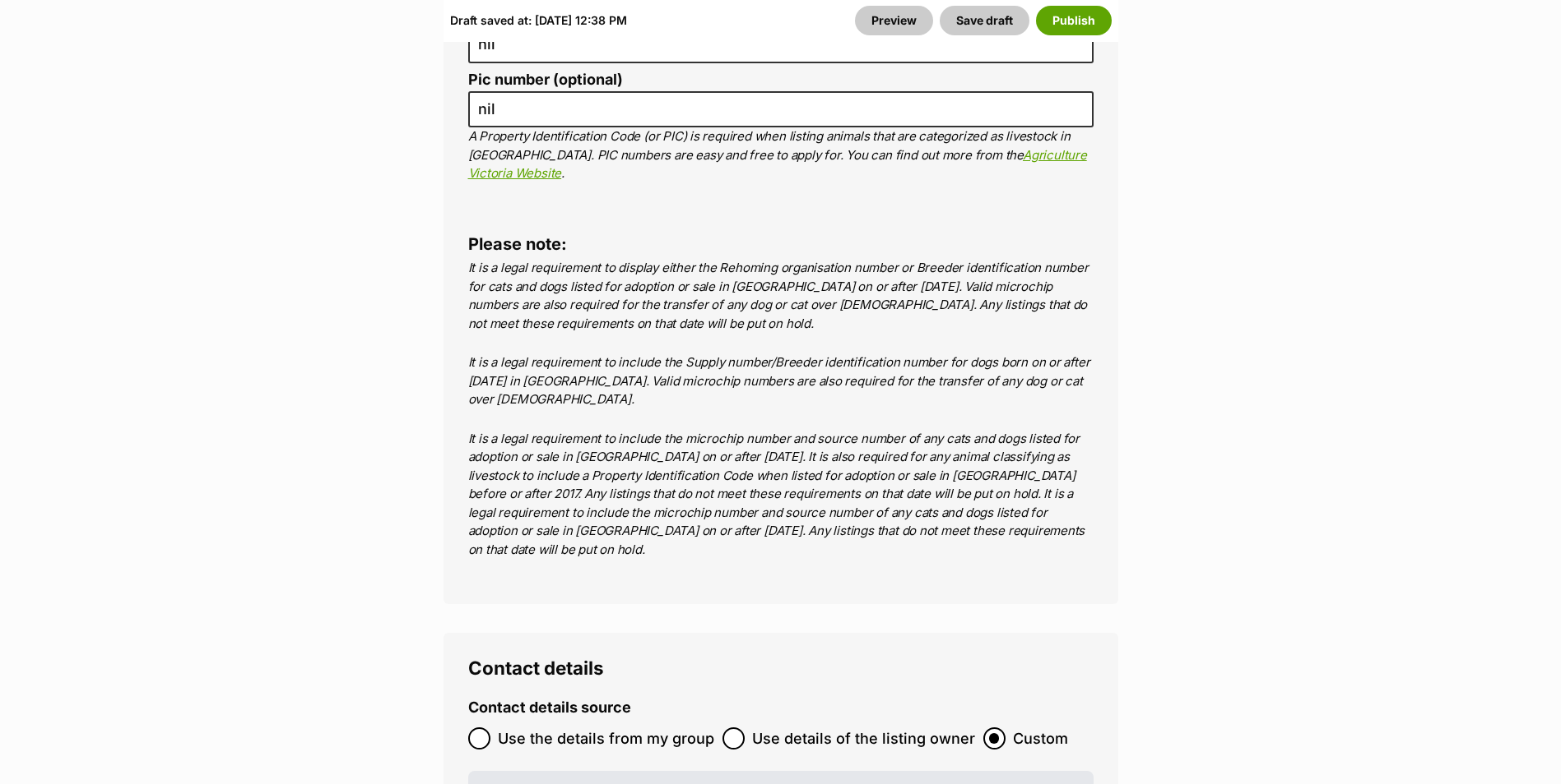
scroll to position [6908, 0]
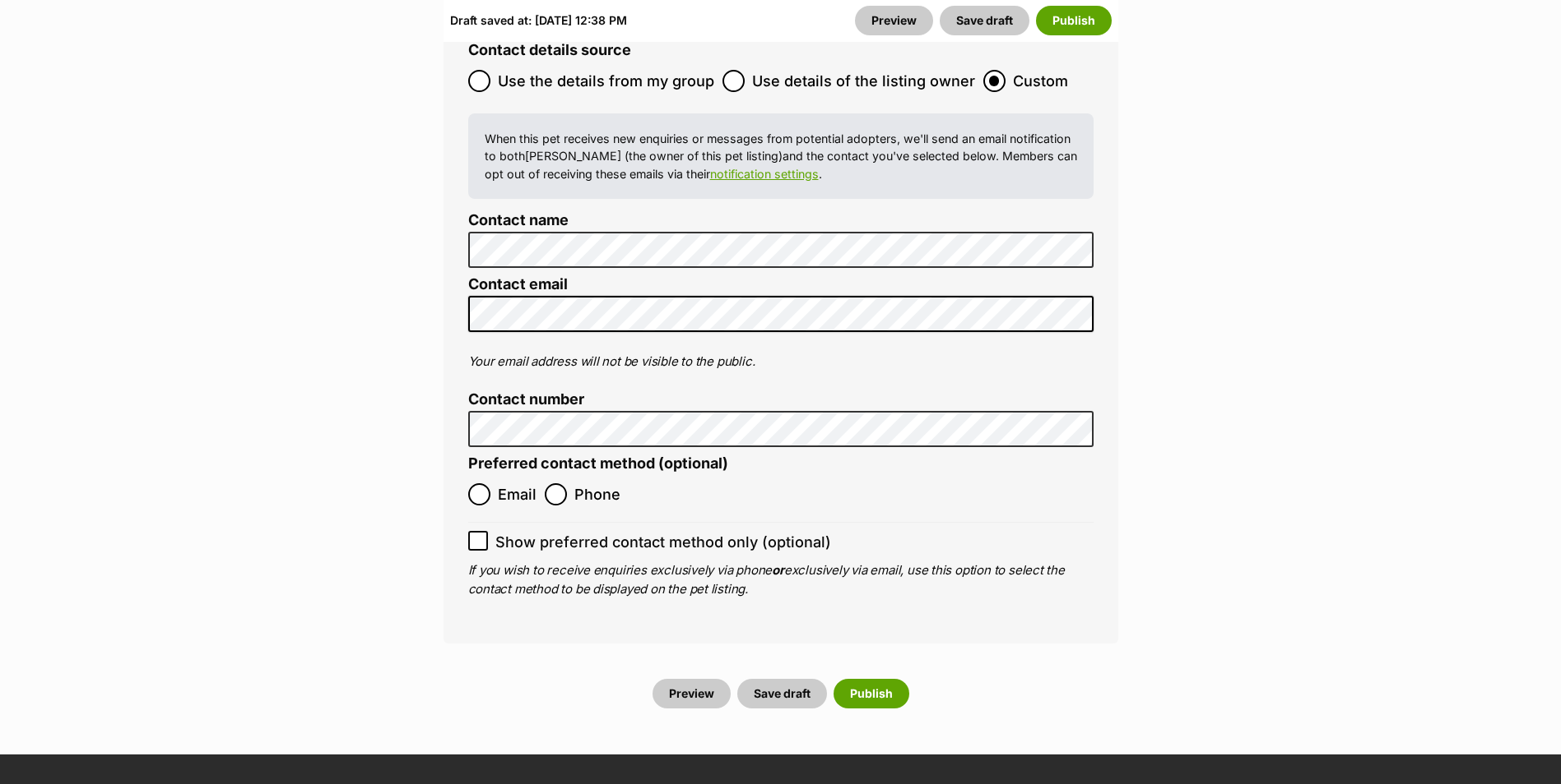
click at [480, 338] on ol "Contact details source Use the details from my group Use details of the listing…" at bounding box center [780, 320] width 625 height 557
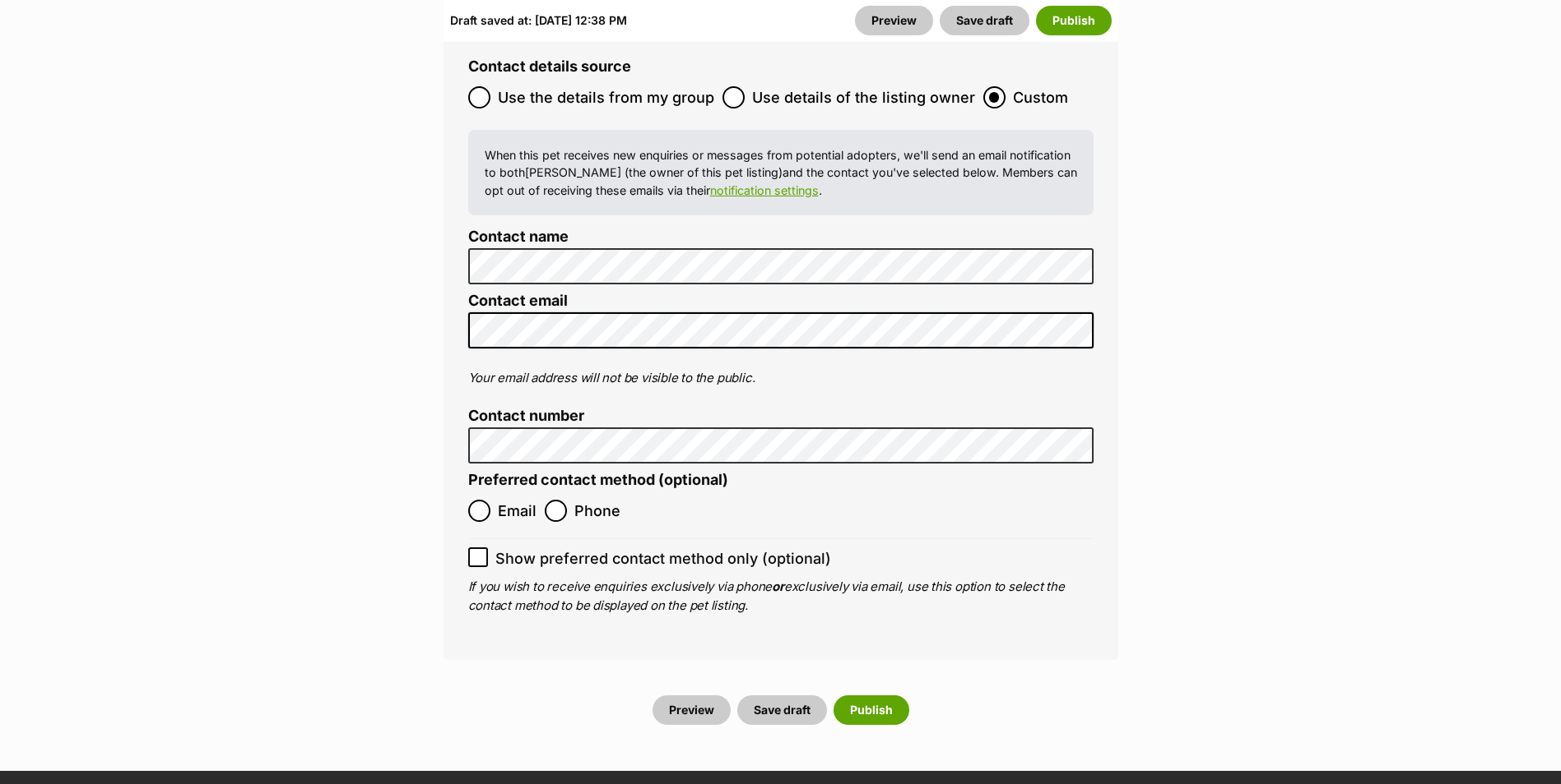
scroll to position [6918, 0]
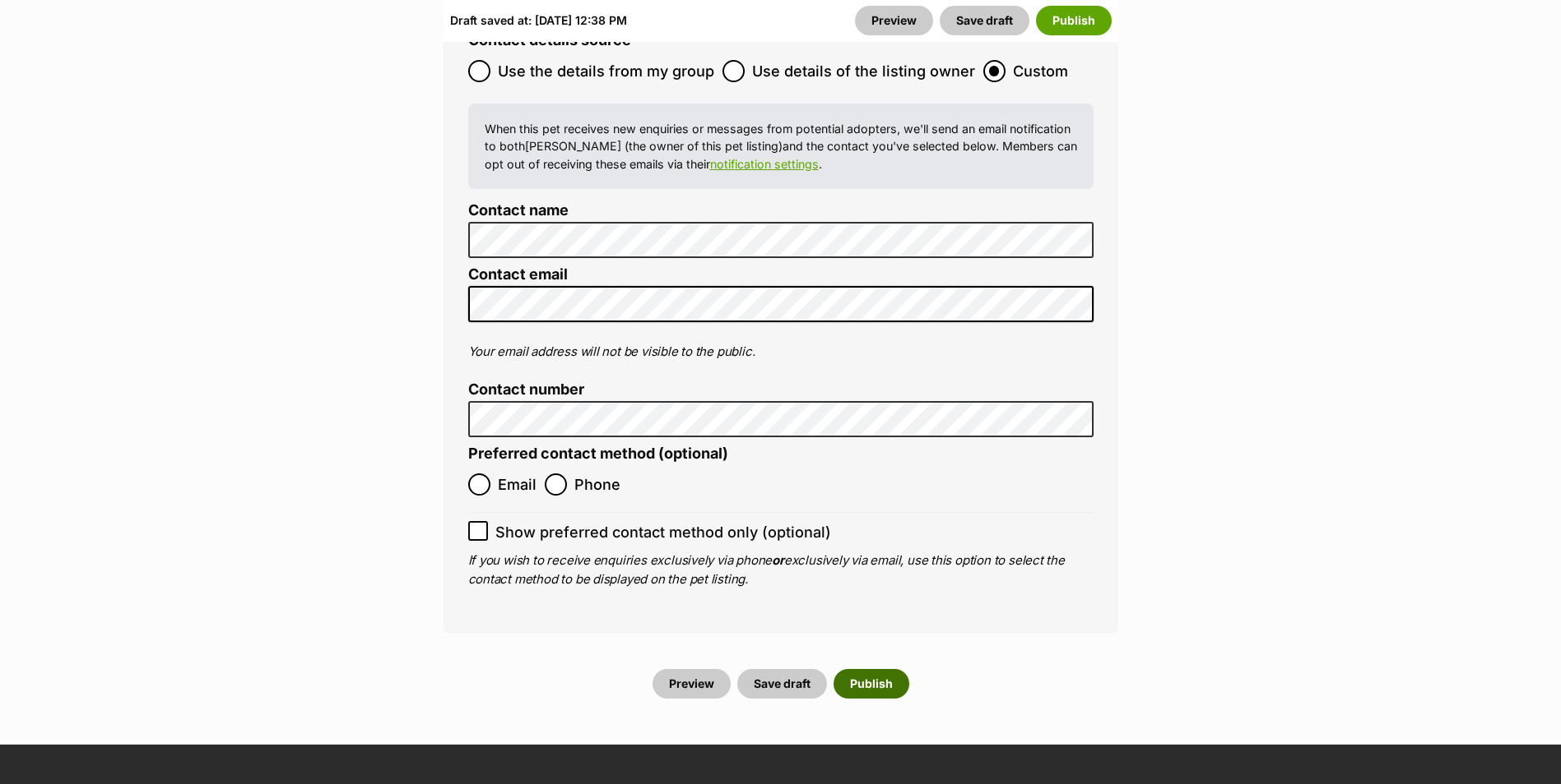
click at [879, 669] on button "Publish" at bounding box center [871, 684] width 76 height 30
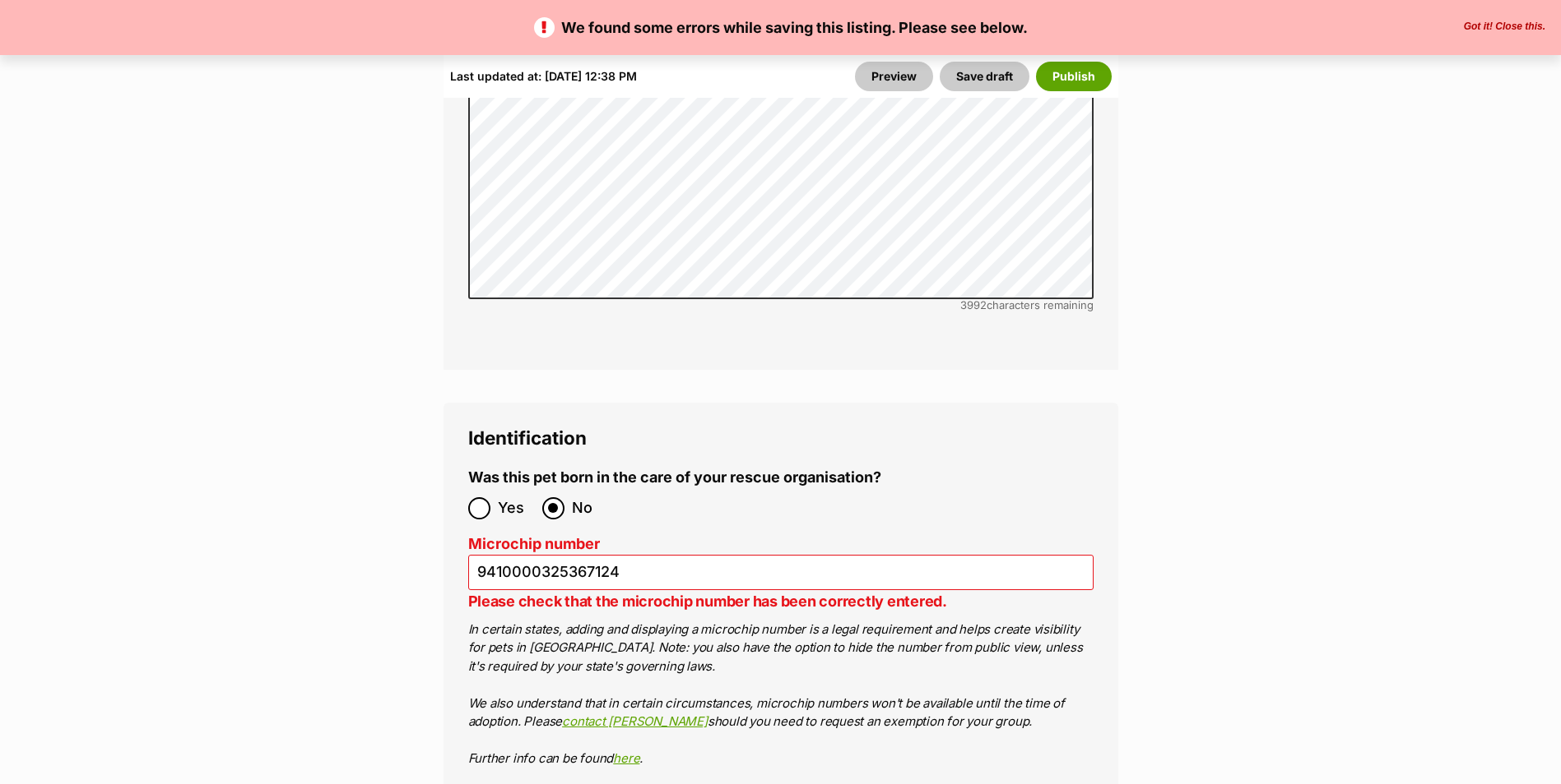
scroll to position [5674, 0]
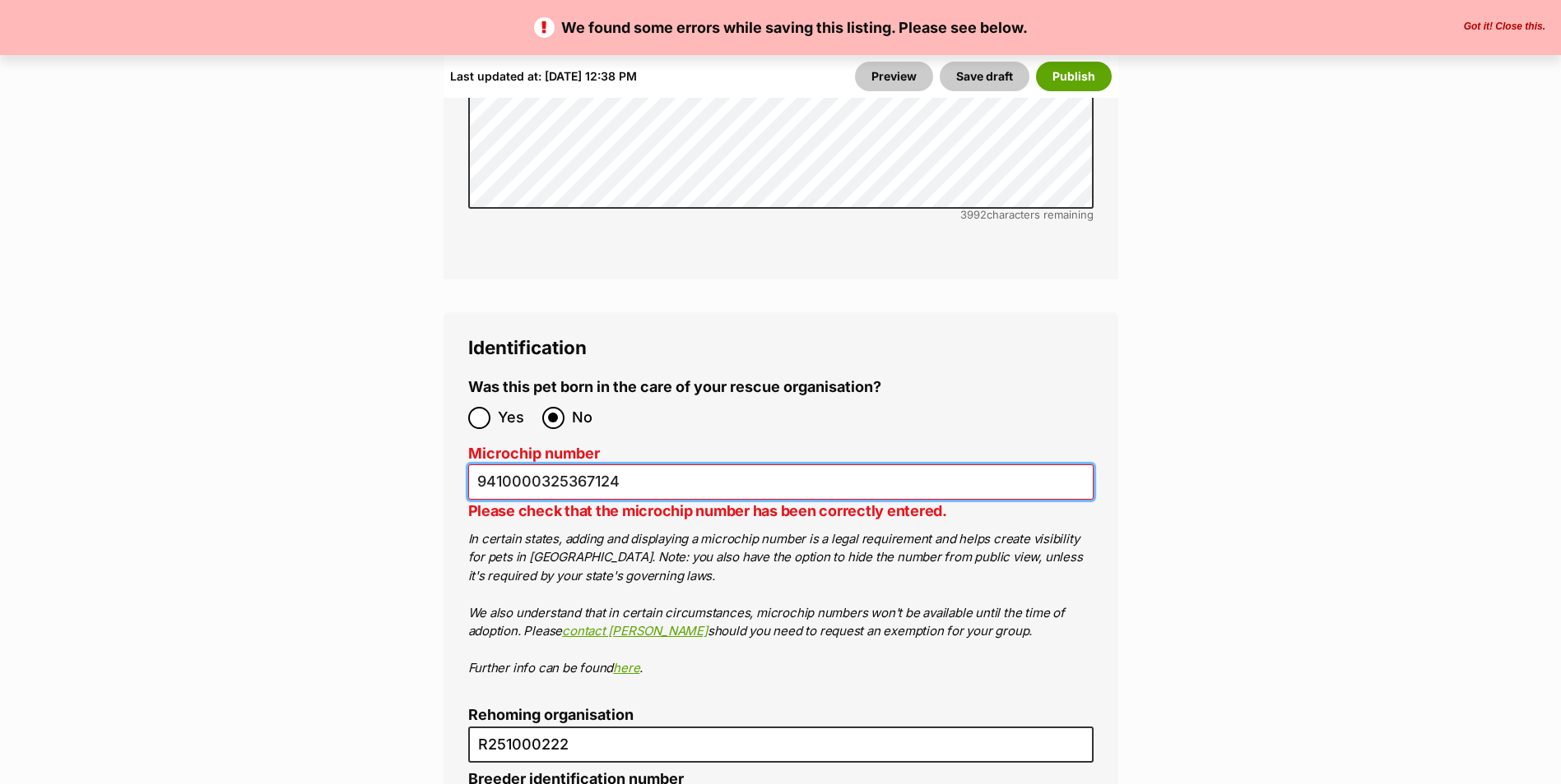
click at [629, 465] on input "9410000325367124" at bounding box center [780, 483] width 625 height 36
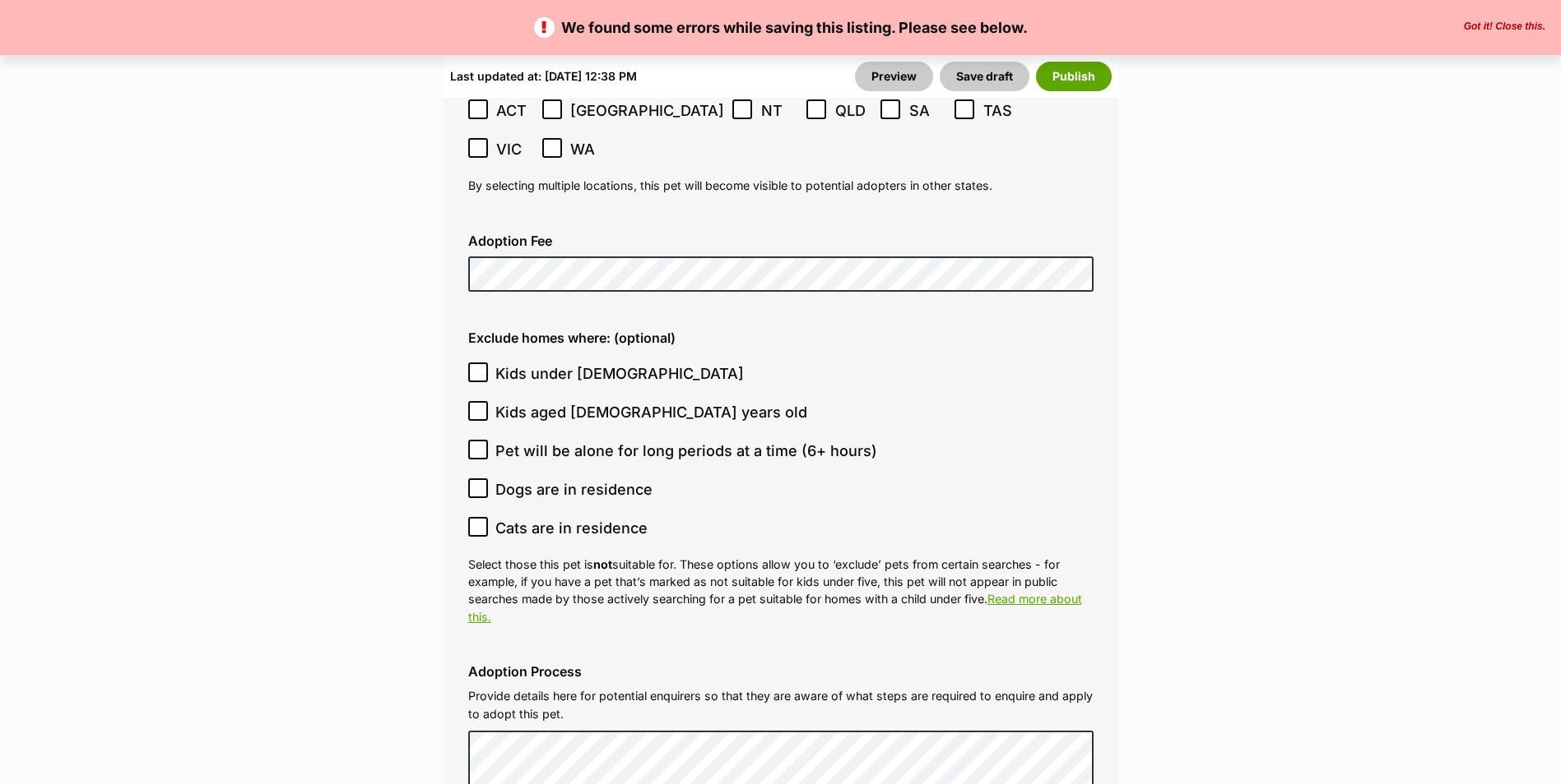
scroll to position [4605, 0]
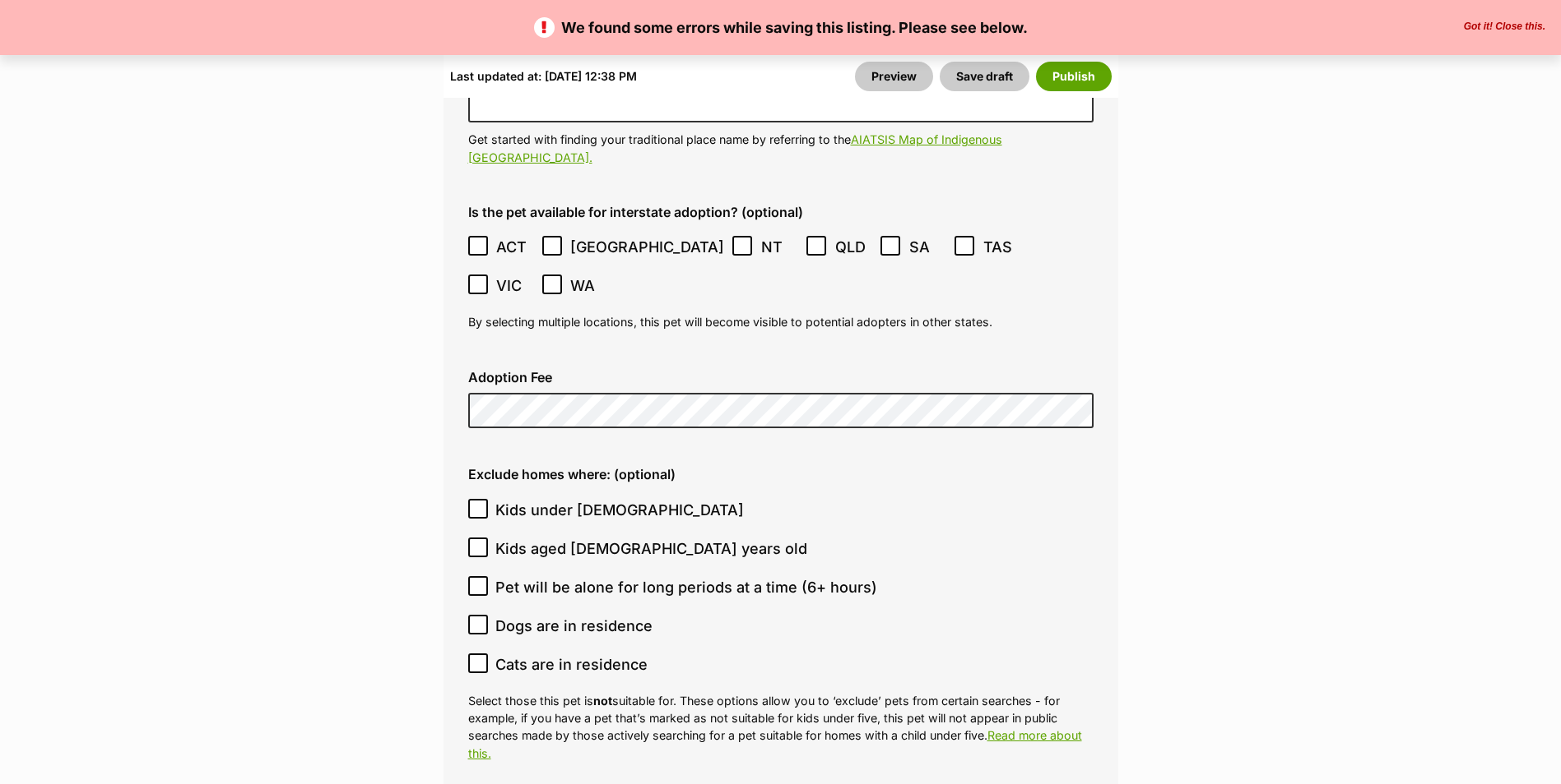
type input "941000032536712"
click at [484, 278] on icon at bounding box center [478, 284] width 12 height 12
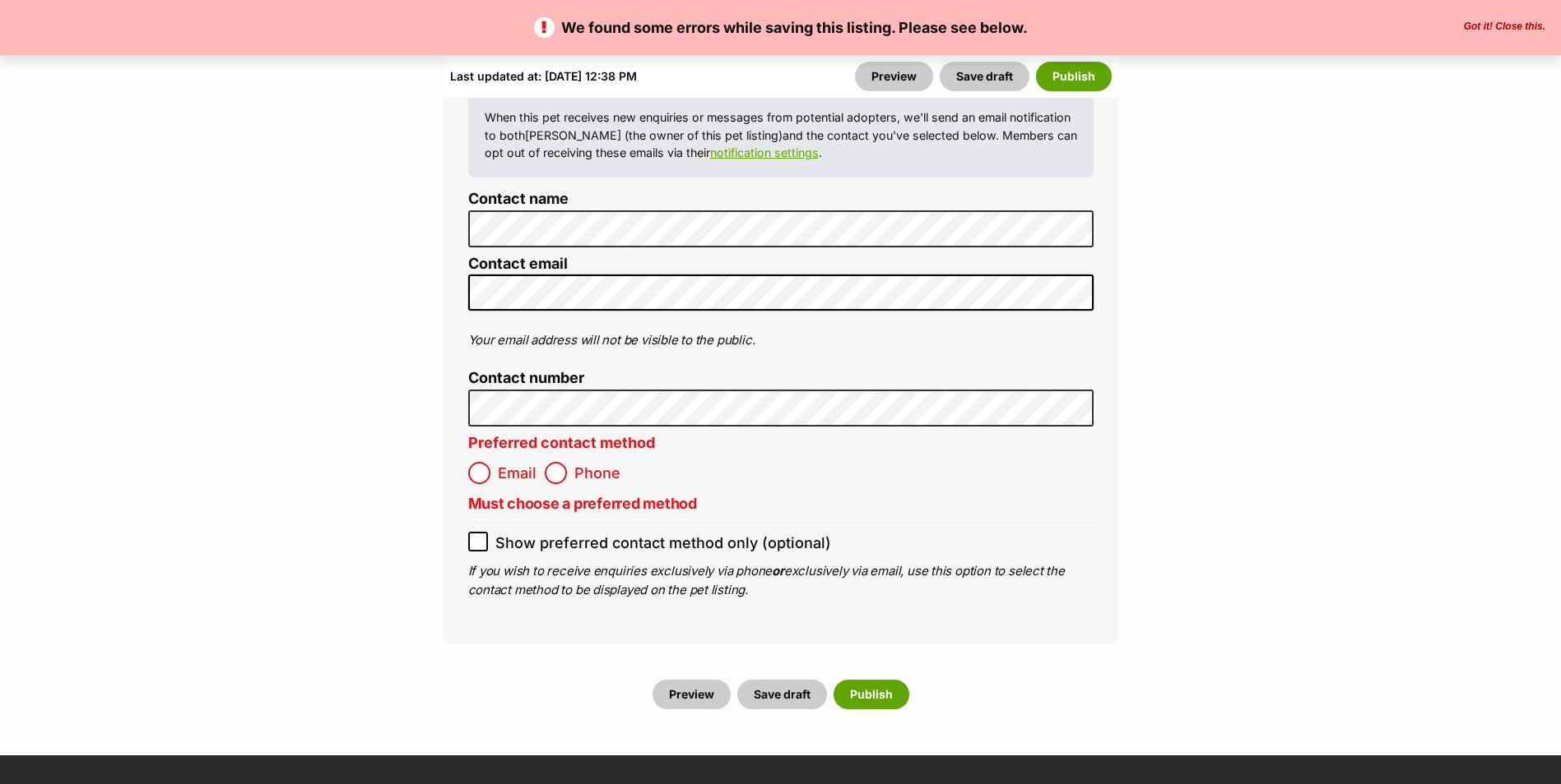
scroll to position [6743, 0]
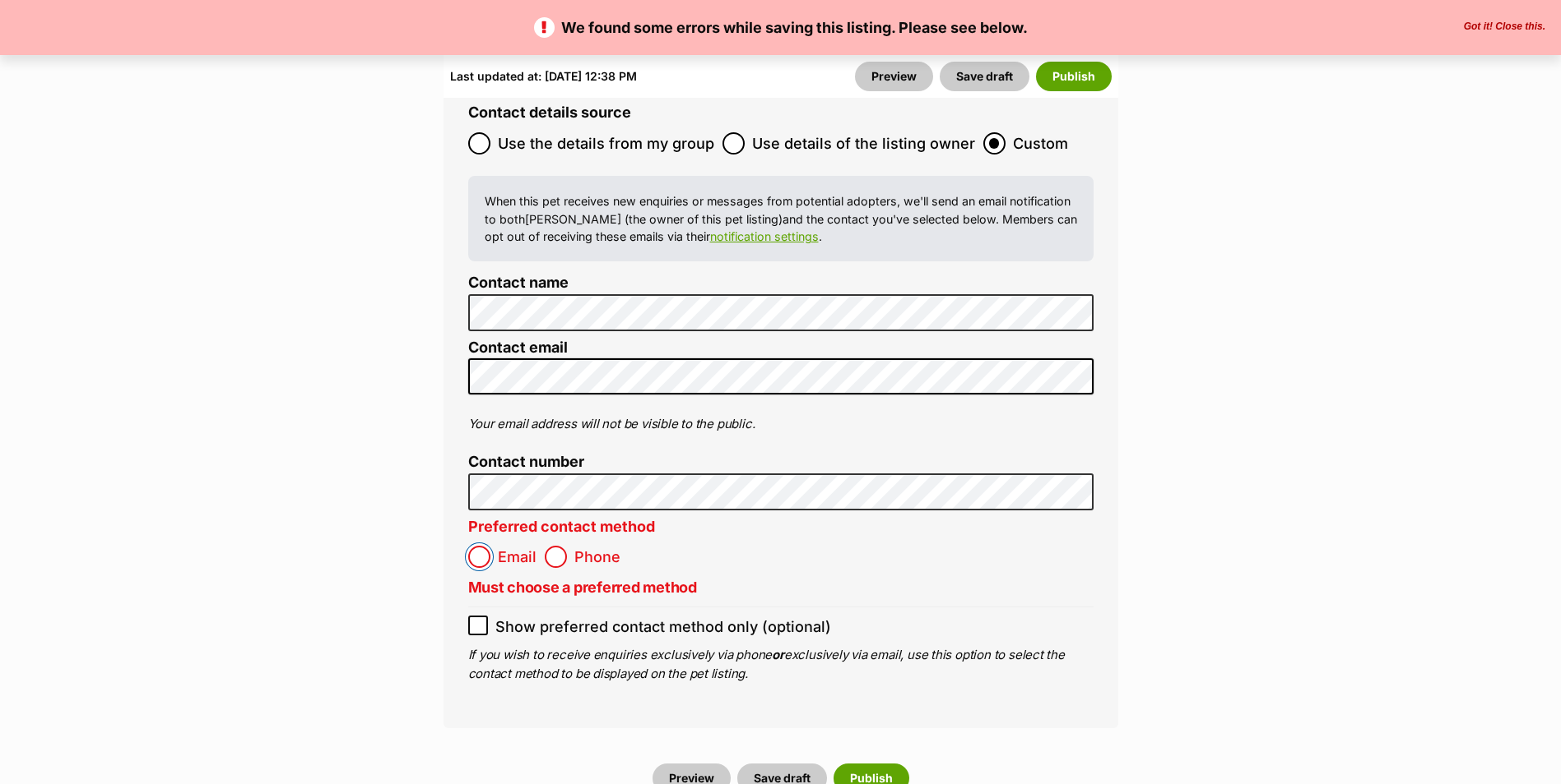
click at [477, 546] on input "Email" at bounding box center [479, 557] width 22 height 22
radio input "true"
click at [859, 764] on button "Publish" at bounding box center [871, 779] width 76 height 30
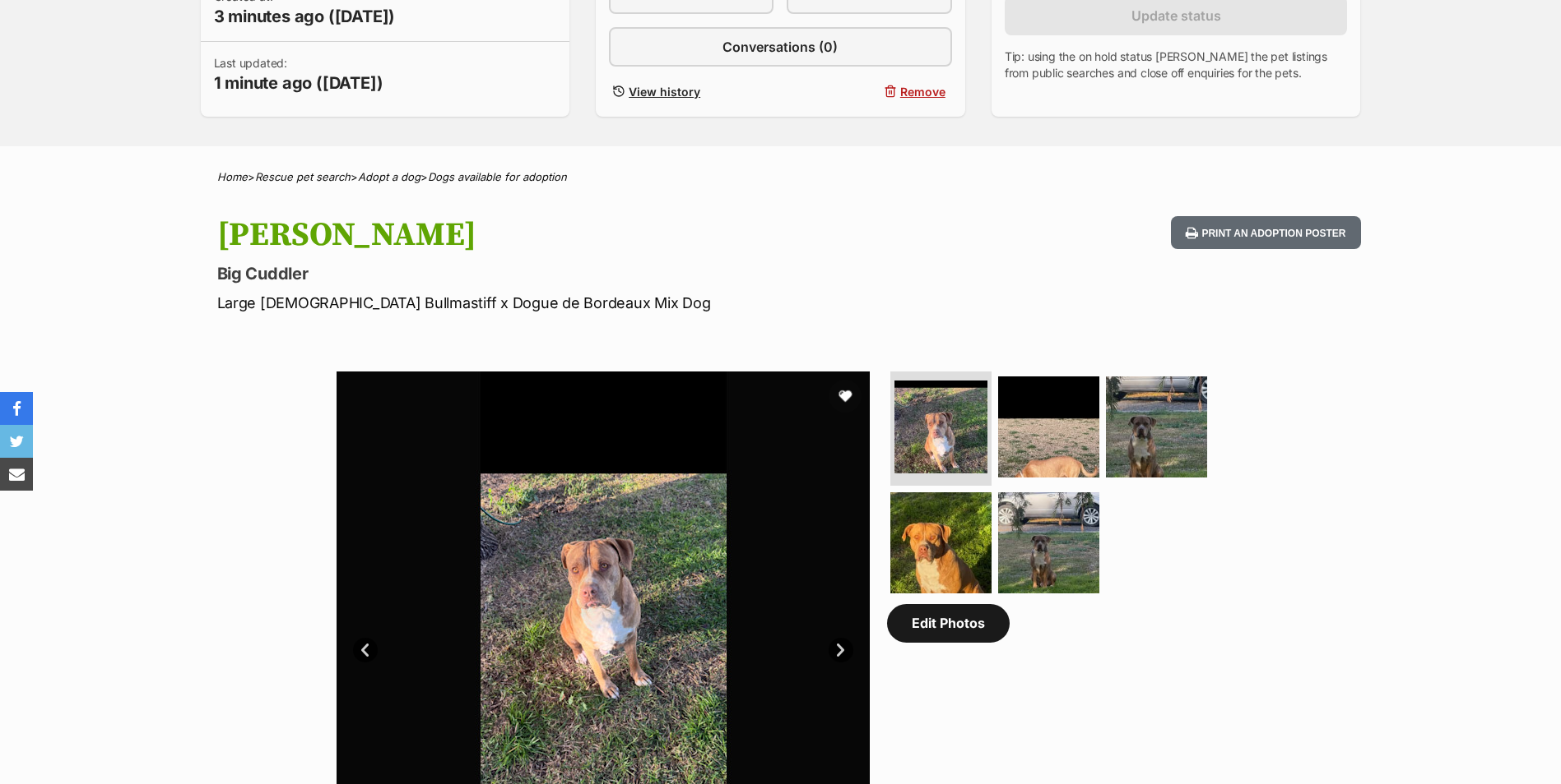
click at [928, 631] on link "Edit Photos" at bounding box center [948, 623] width 123 height 38
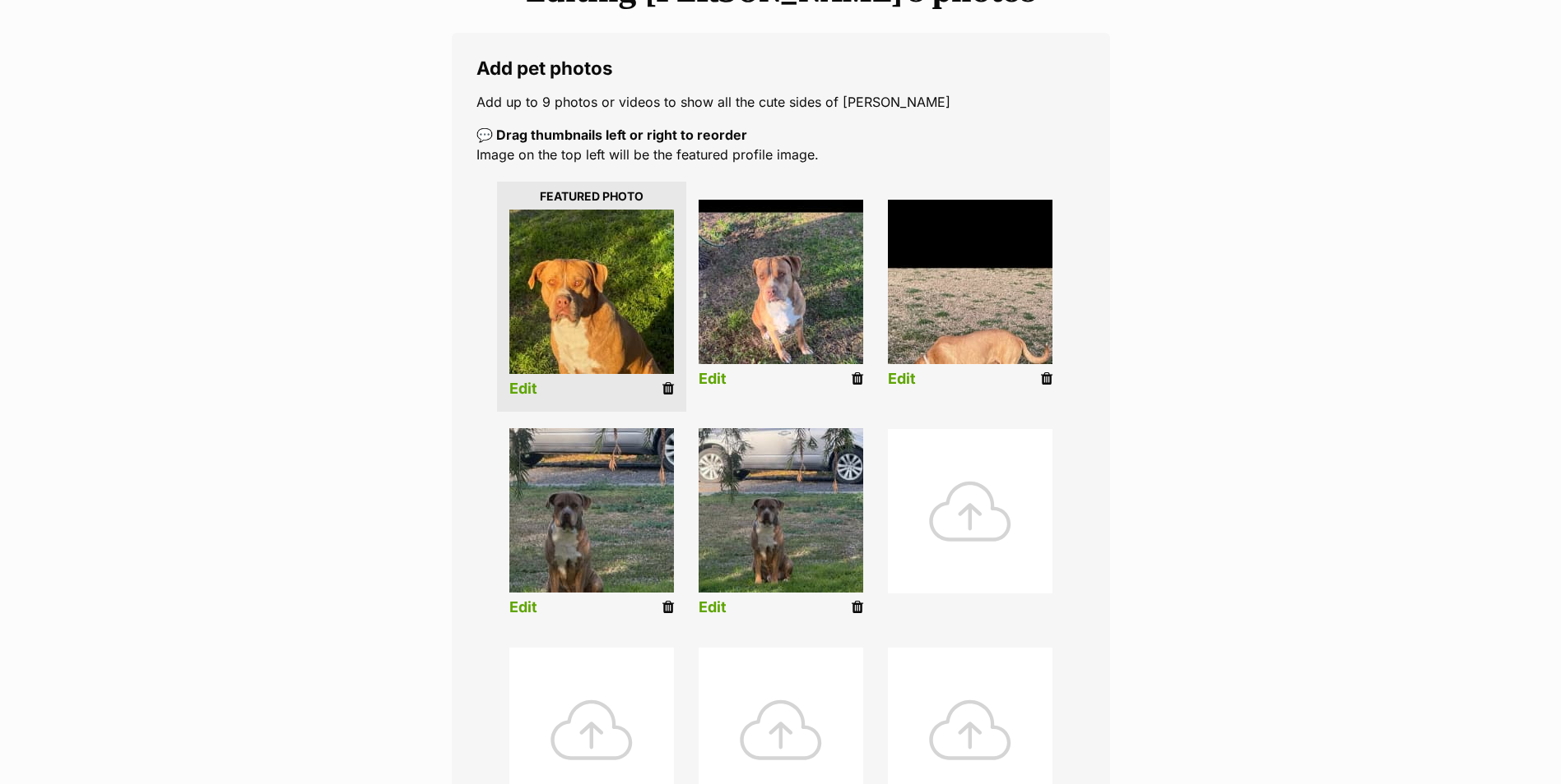
scroll to position [741, 0]
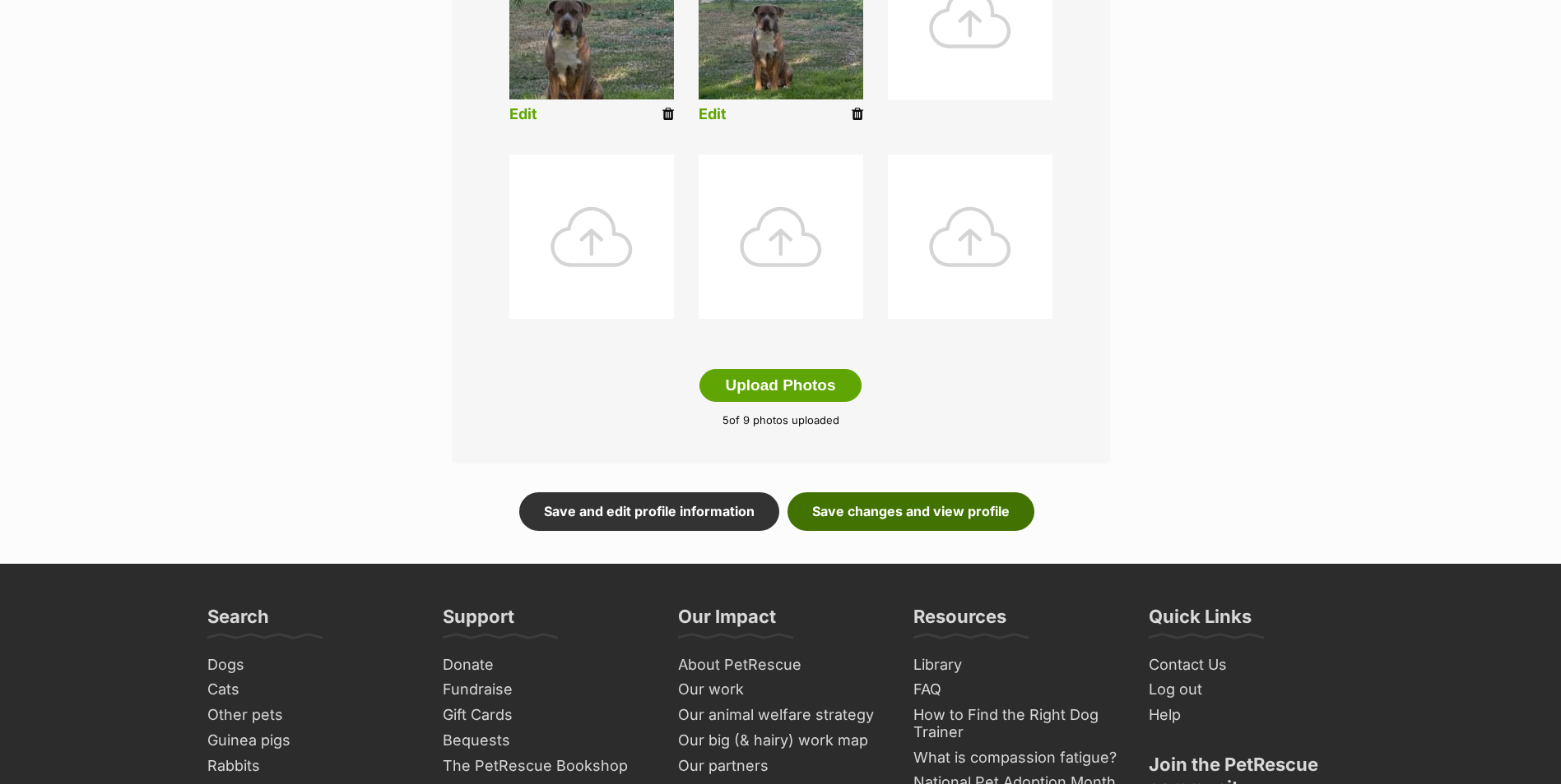
click at [905, 516] on link "Save changes and view profile" at bounding box center [911, 511] width 247 height 38
